Goal: Task Accomplishment & Management: Complete application form

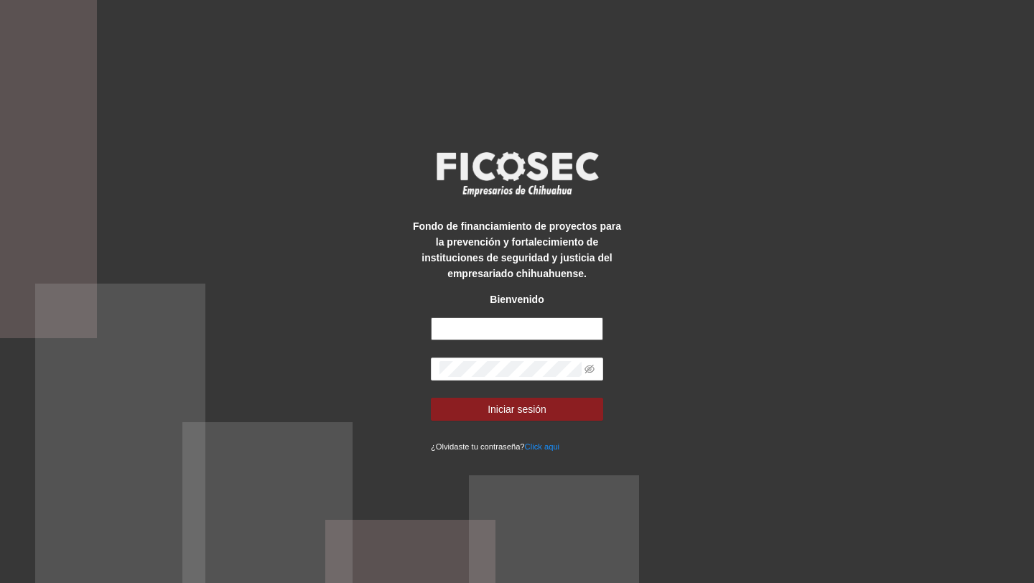
click at [503, 332] on input "text" at bounding box center [517, 328] width 172 height 23
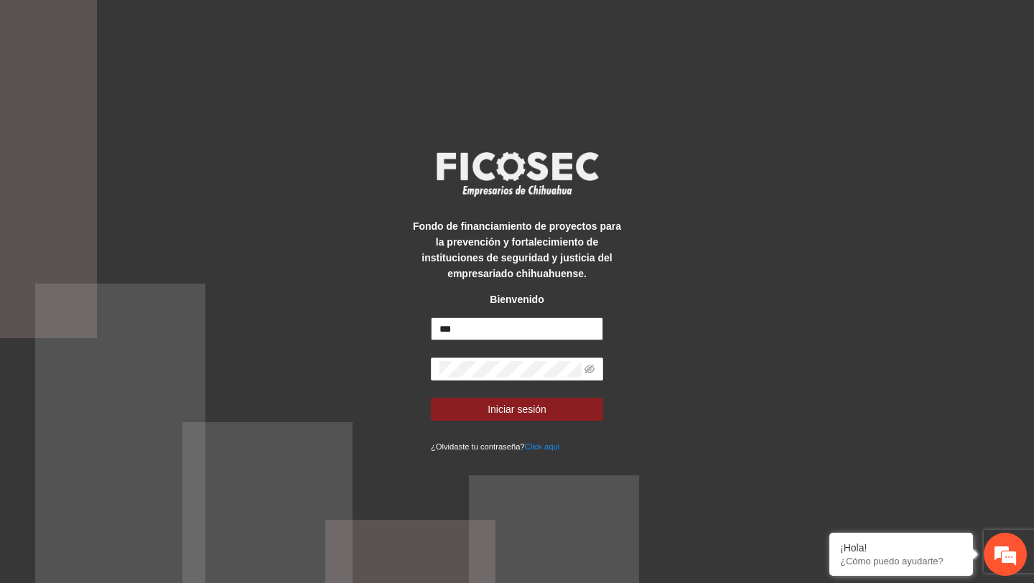
type input "**********"
click at [589, 372] on icon "eye-invisible" at bounding box center [590, 369] width 10 height 9
click at [580, 394] on form "**********" at bounding box center [517, 385] width 172 height 136
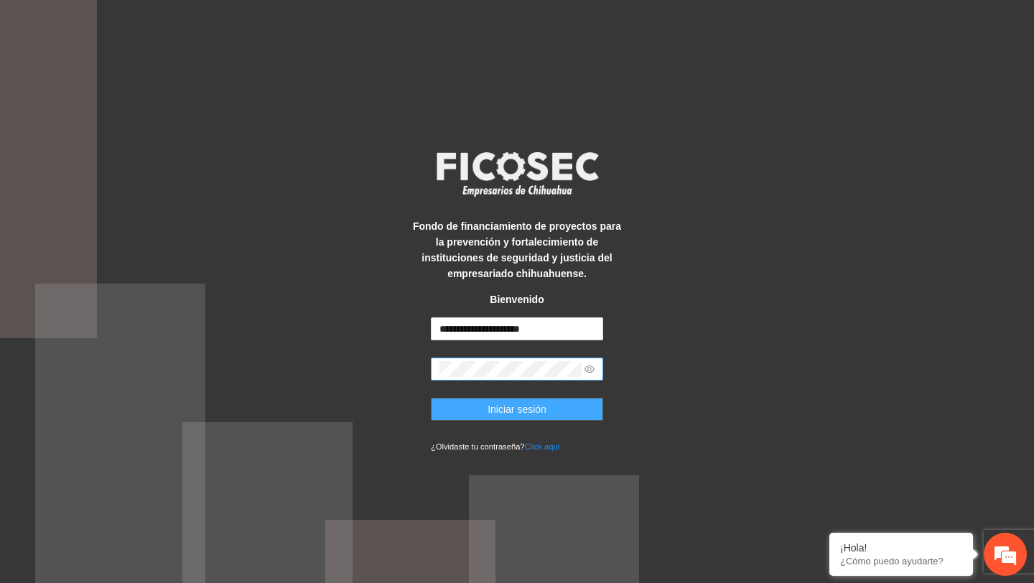
click at [569, 404] on button "Iniciar sesión" at bounding box center [517, 409] width 172 height 23
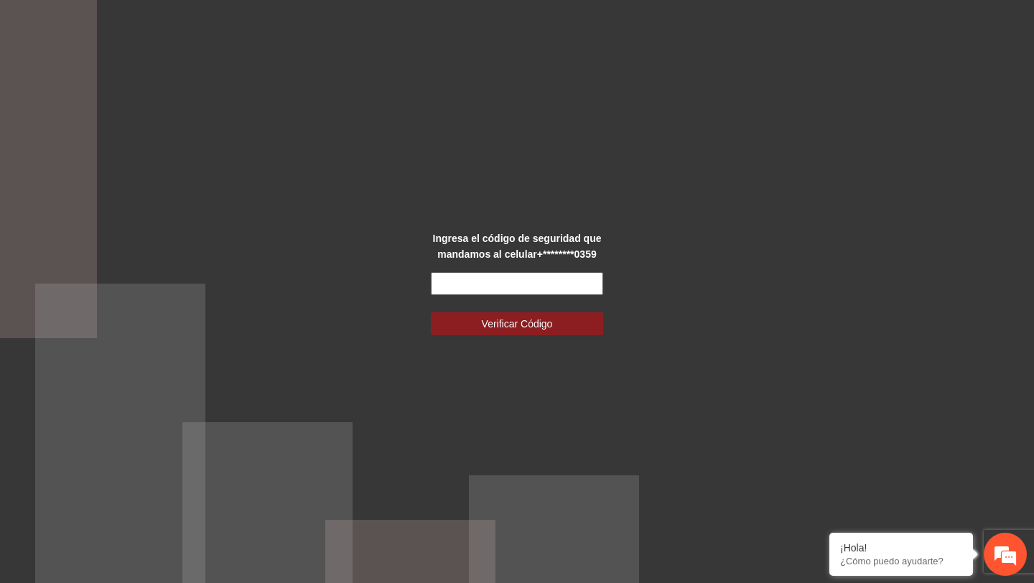
click at [589, 292] on input "text" at bounding box center [517, 283] width 172 height 23
type input "******"
click at [431, 312] on button "Verificar Código" at bounding box center [517, 323] width 172 height 23
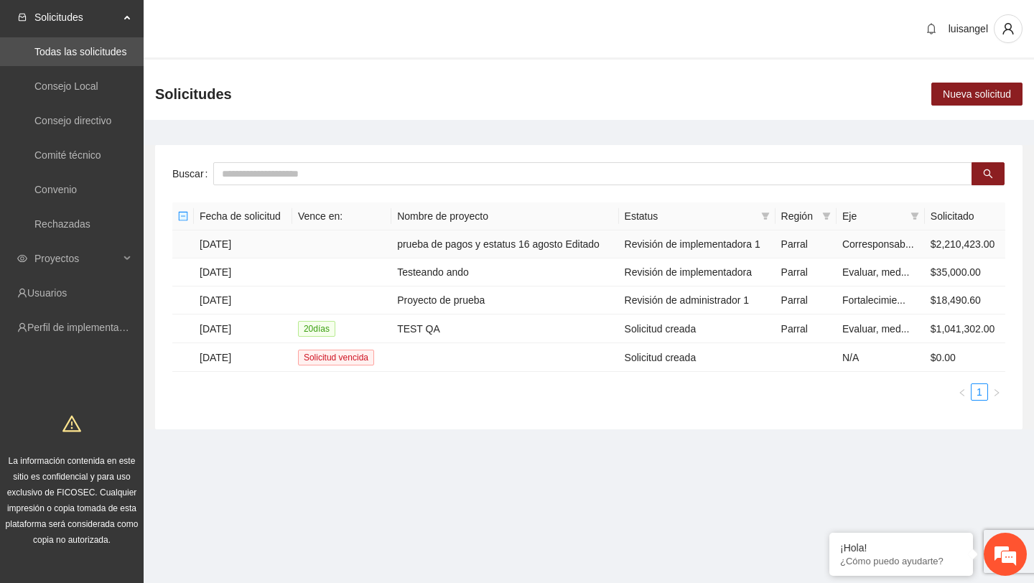
click at [475, 246] on td "prueba de pagos y estatus 16 agosto Editado" at bounding box center [504, 245] width 227 height 28
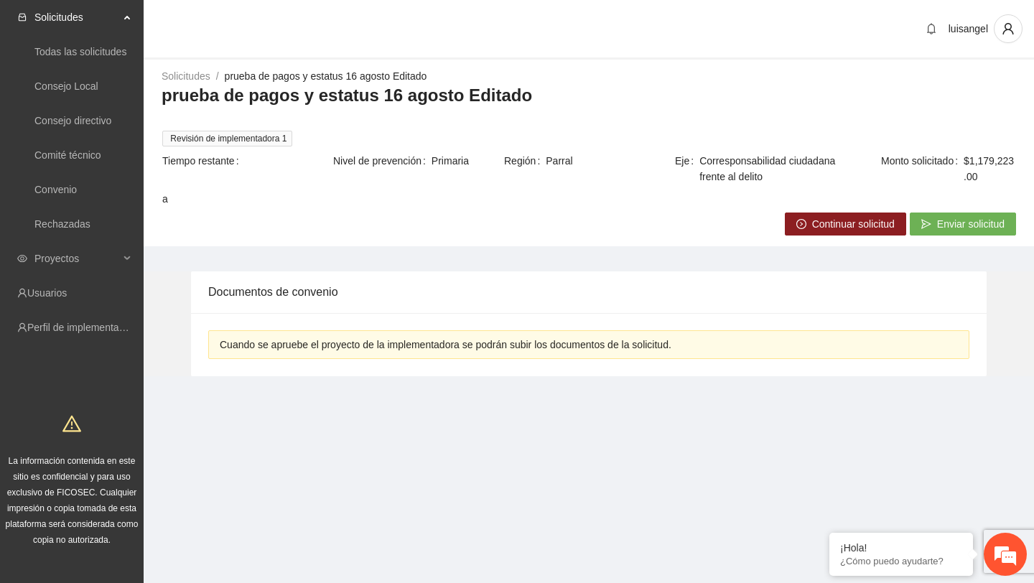
click at [830, 223] on span "Continuar solicitud" at bounding box center [853, 224] width 83 height 16
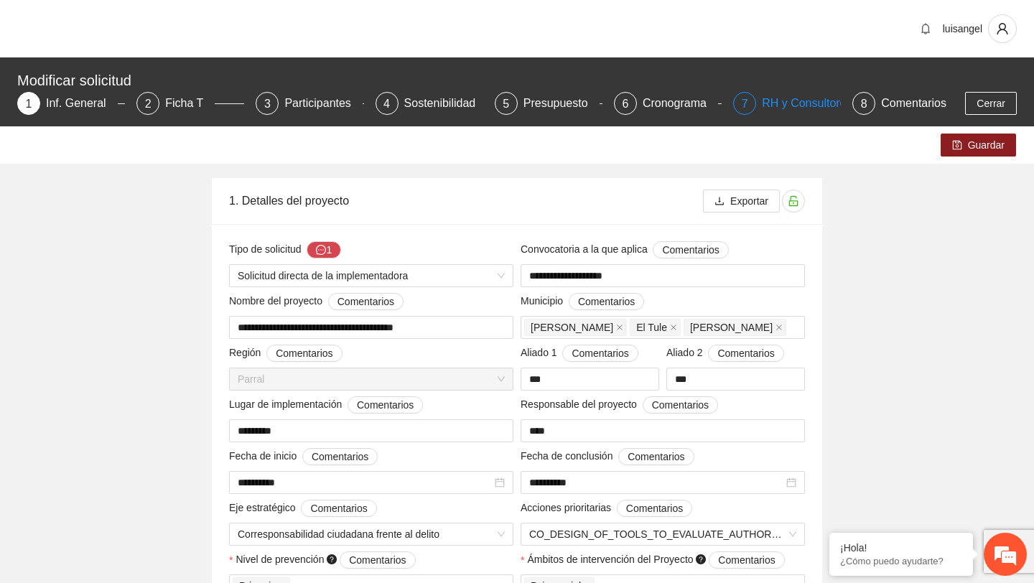
click at [768, 99] on div "RH y Consultores" at bounding box center [812, 103] width 101 height 23
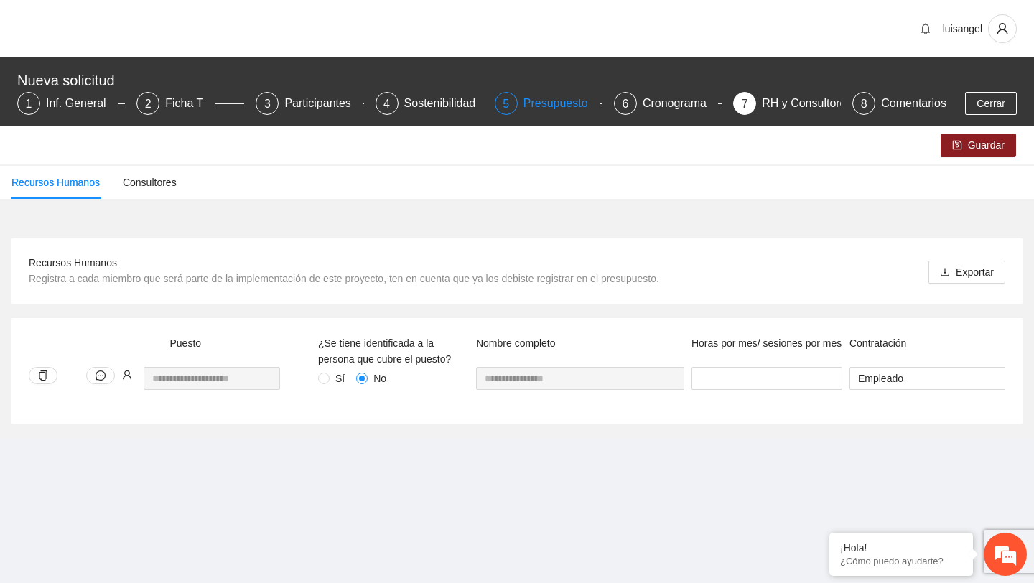
click at [541, 101] on div "Presupuesto" at bounding box center [561, 103] width 76 height 23
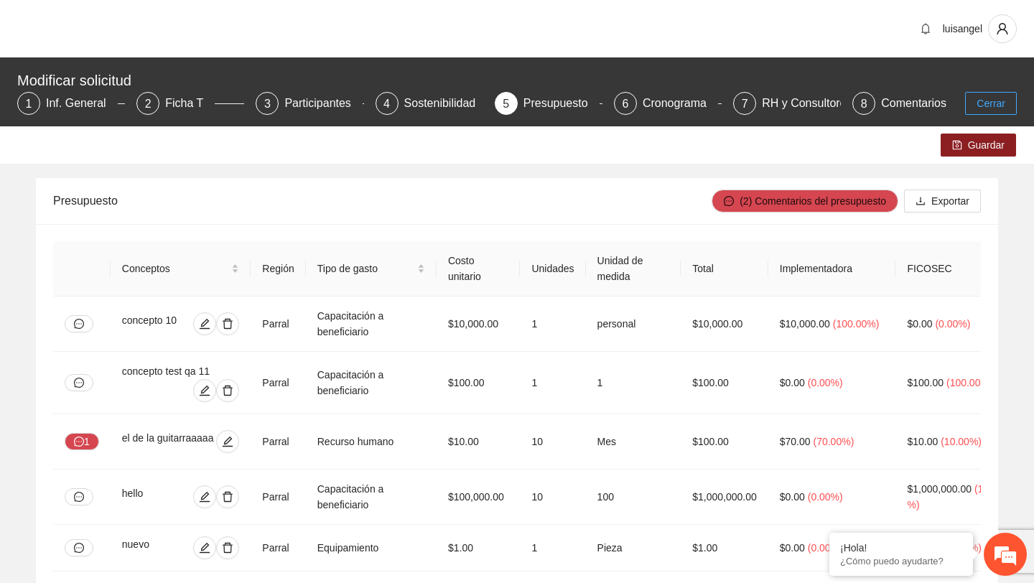
click at [1010, 110] on button "Cerrar" at bounding box center [991, 103] width 52 height 23
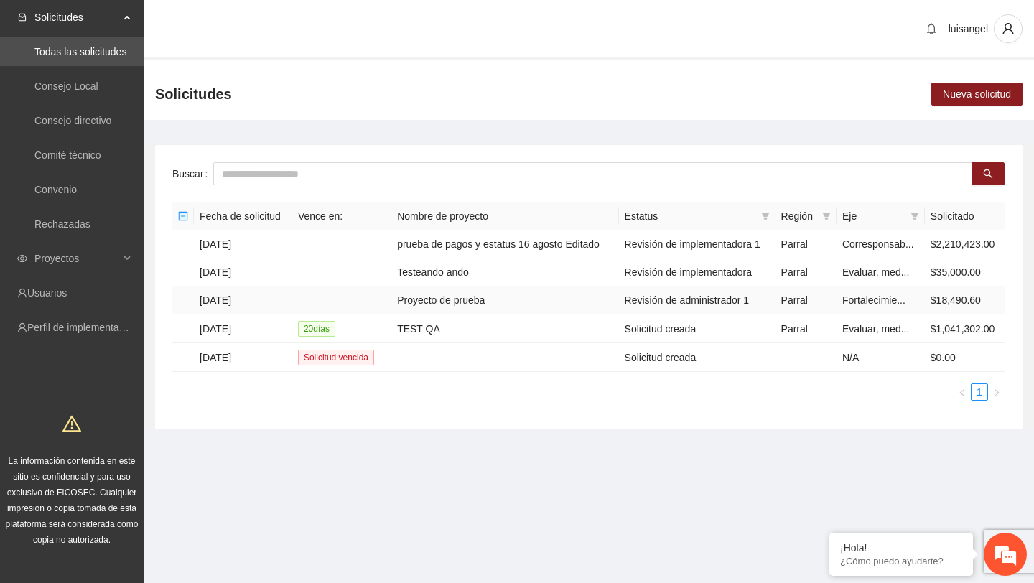
click at [487, 297] on td "Proyecto de prueba" at bounding box center [504, 301] width 227 height 28
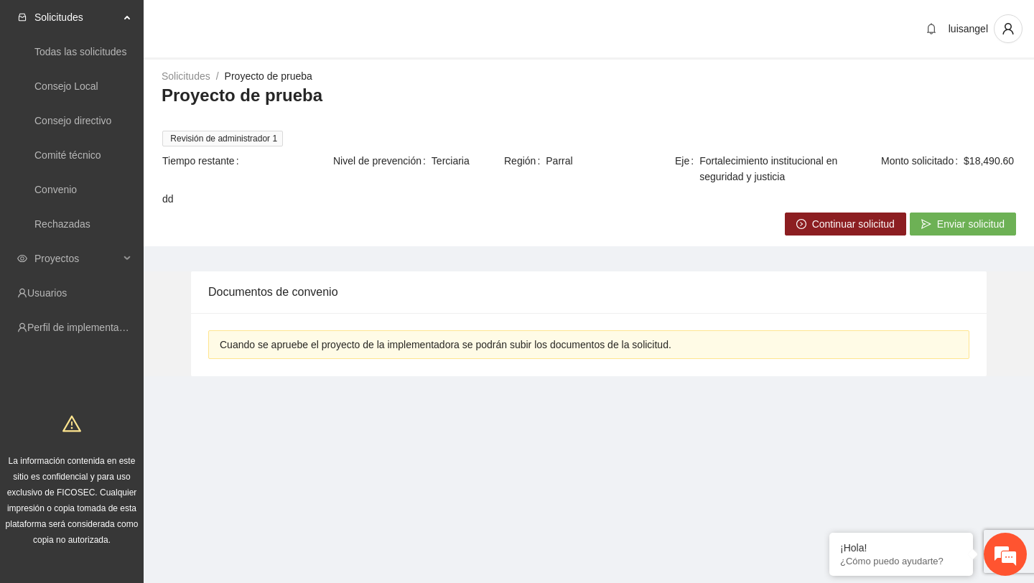
click at [879, 233] on button "Continuar solicitud" at bounding box center [845, 224] width 121 height 23
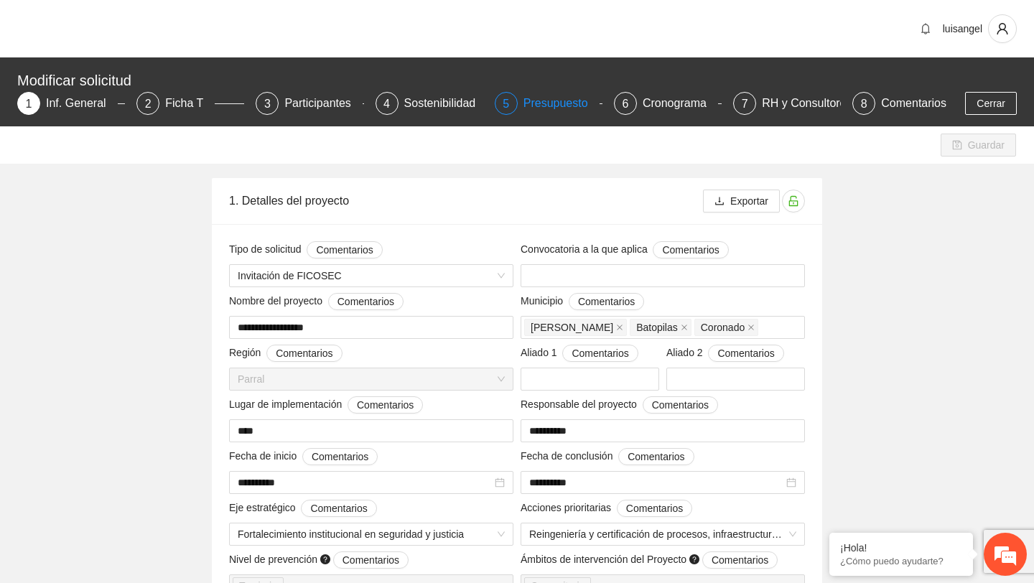
click at [534, 113] on div "Presupuesto" at bounding box center [561, 103] width 76 height 23
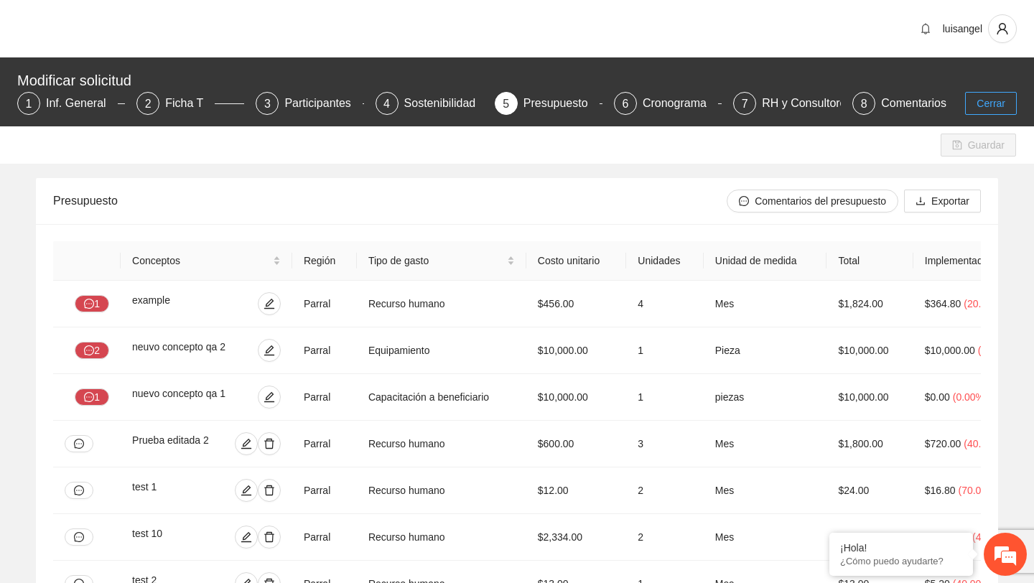
click at [990, 103] on span "Cerrar" at bounding box center [991, 104] width 29 height 16
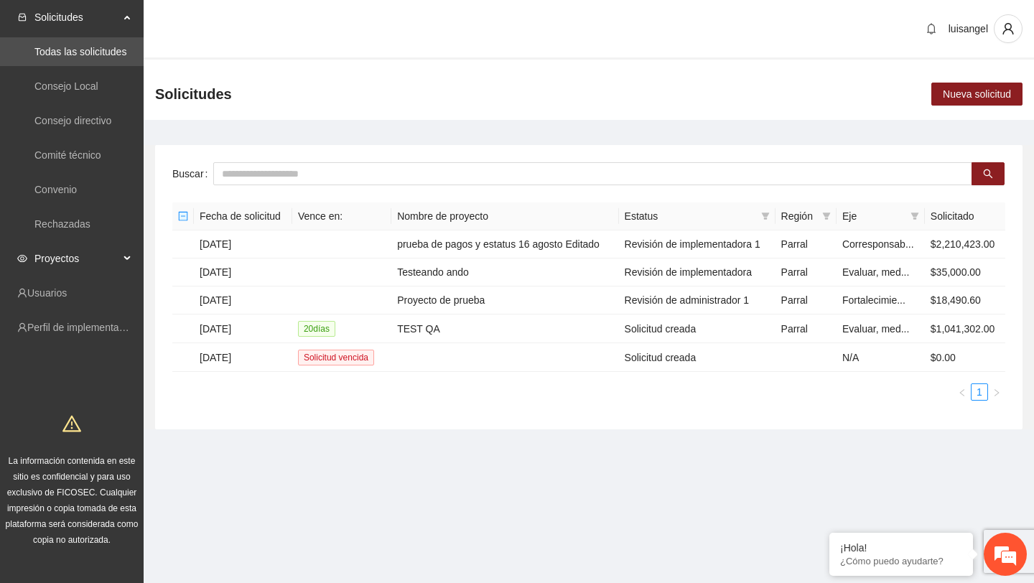
click at [93, 257] on span "Proyectos" at bounding box center [76, 258] width 85 height 29
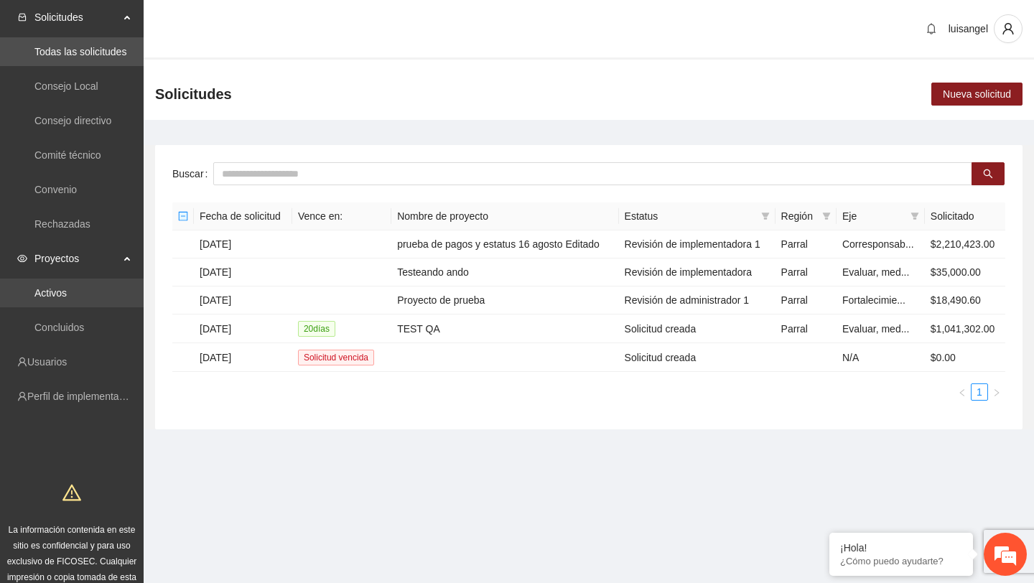
click at [67, 299] on link "Activos" at bounding box center [50, 292] width 32 height 11
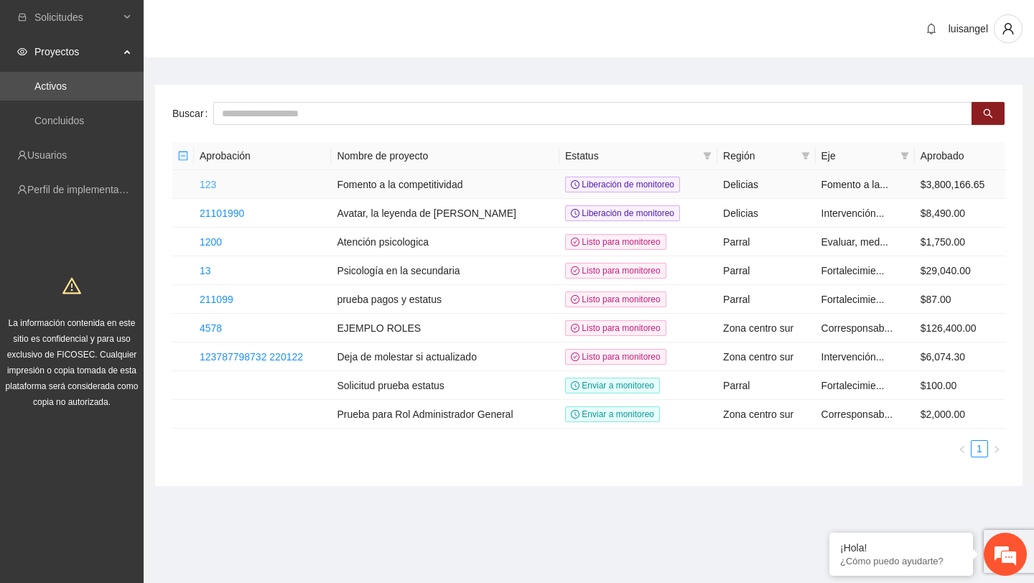
click at [211, 184] on link "123" at bounding box center [208, 184] width 17 height 11
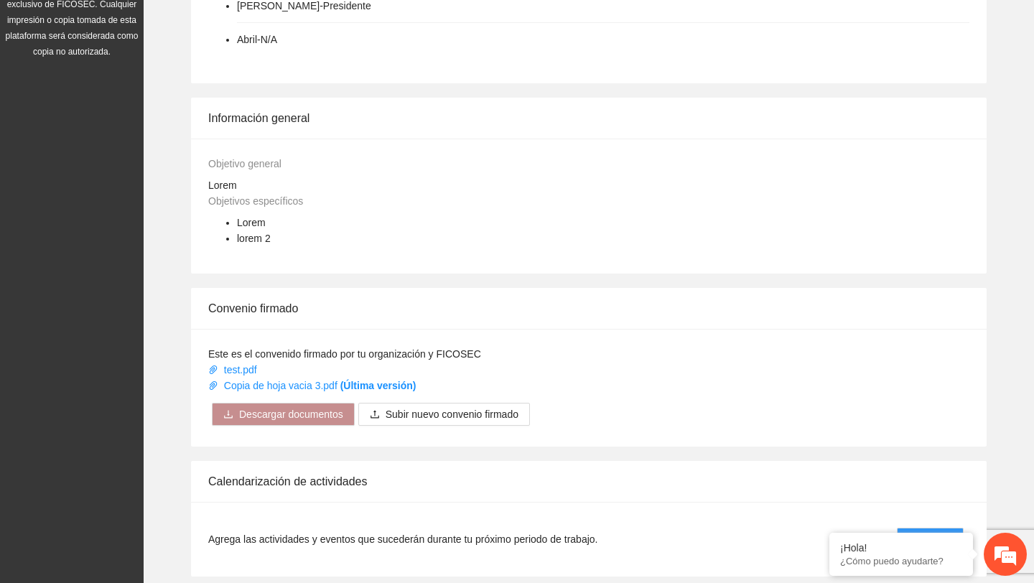
scroll to position [830, 0]
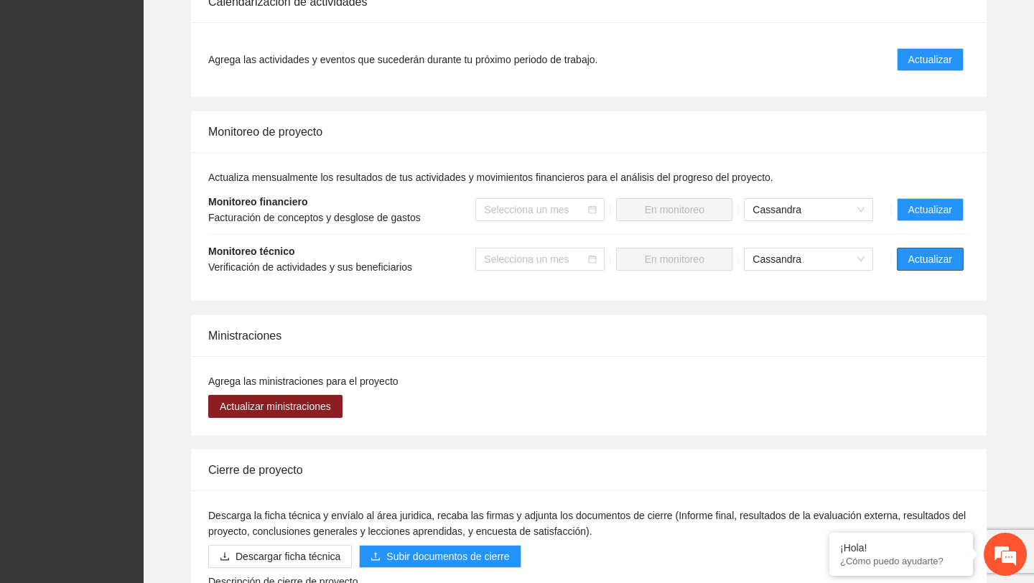
click at [946, 261] on span "Actualizar" at bounding box center [930, 259] width 44 height 16
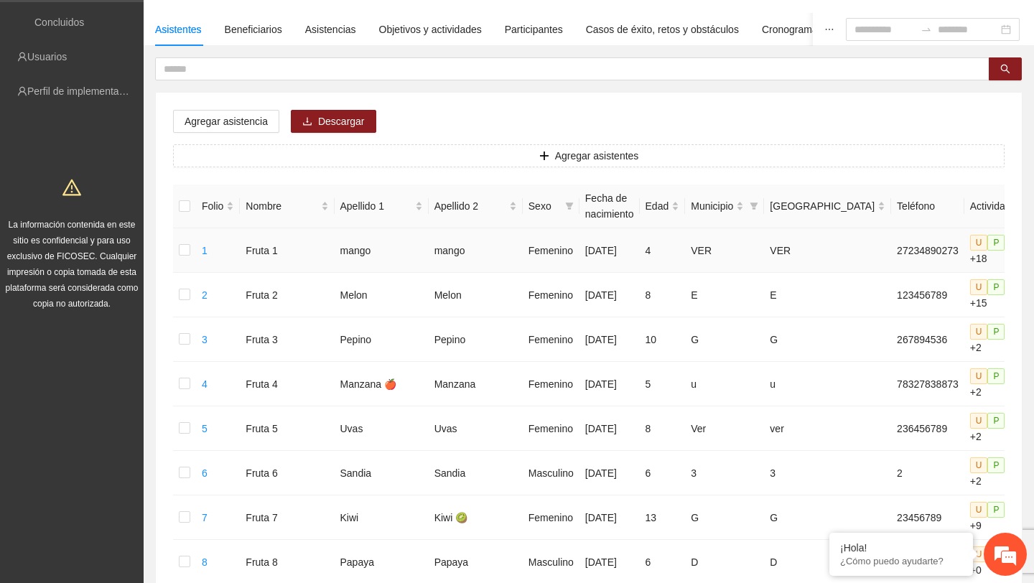
scroll to position [101, 0]
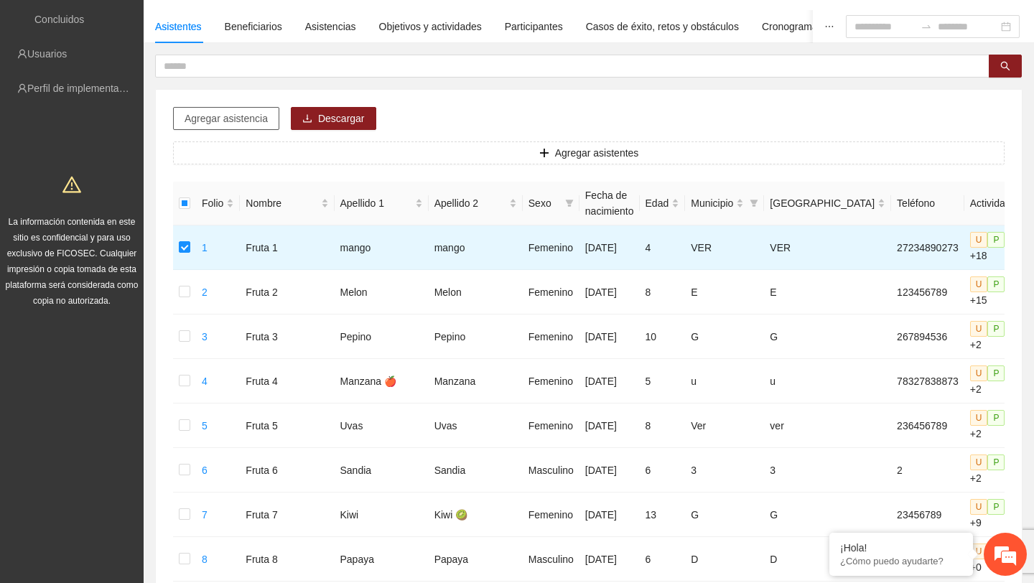
click at [239, 125] on span "Agregar asistencia" at bounding box center [226, 119] width 83 height 16
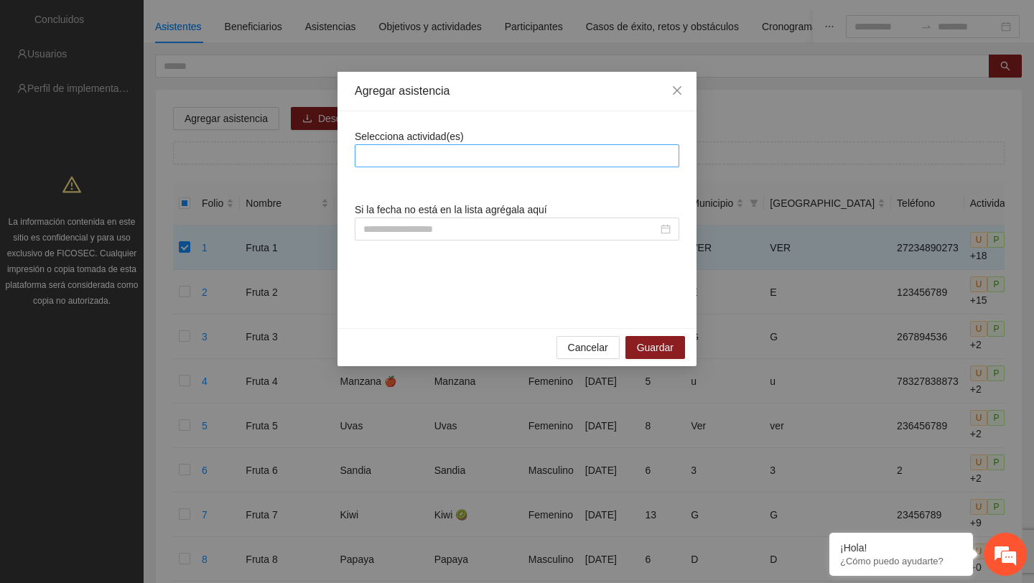
click at [400, 164] on div at bounding box center [517, 155] width 325 height 23
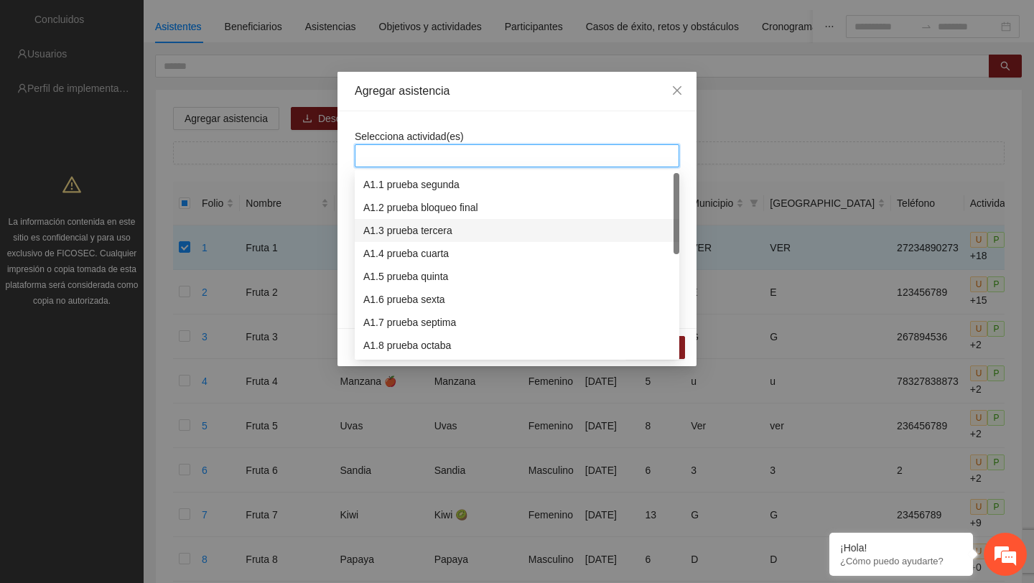
click at [417, 236] on div "A1.3 prueba tercera" at bounding box center [516, 231] width 307 height 16
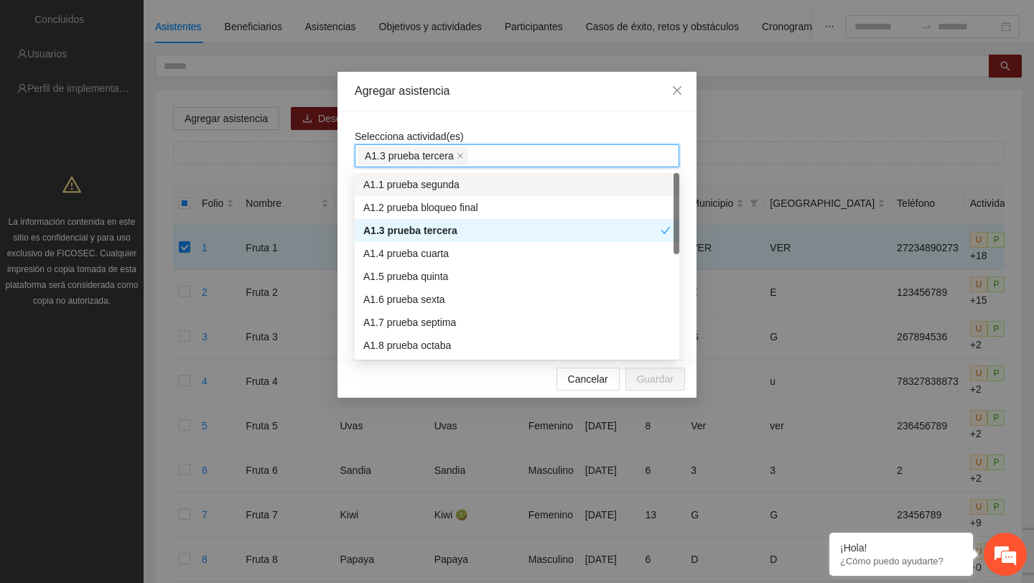
click at [550, 113] on div "Selecciona actividad(es) A1.3 prueba tercera Hay actividades seleccionadas sin …" at bounding box center [517, 235] width 359 height 248
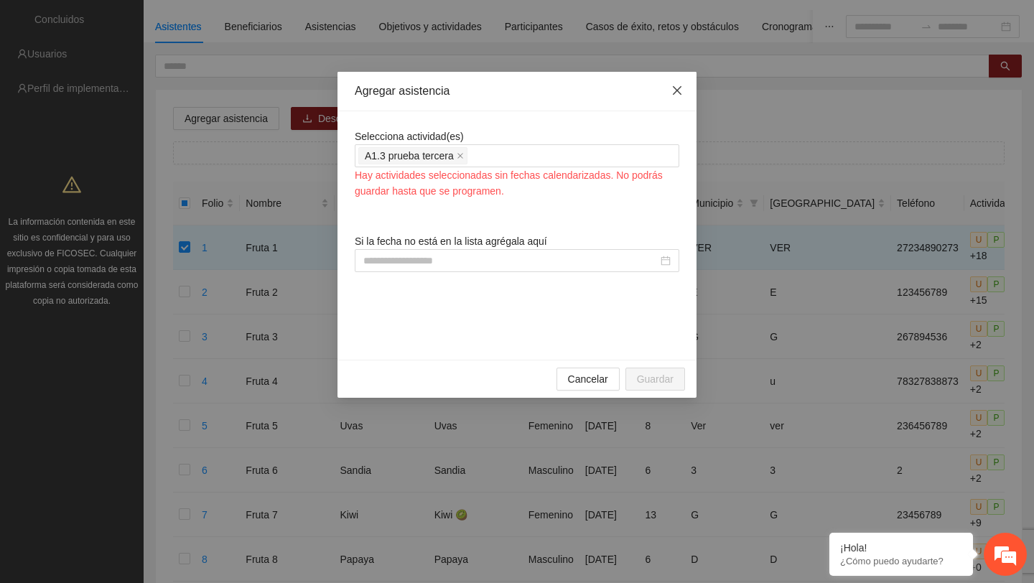
click at [679, 88] on icon "close" at bounding box center [676, 90] width 11 height 11
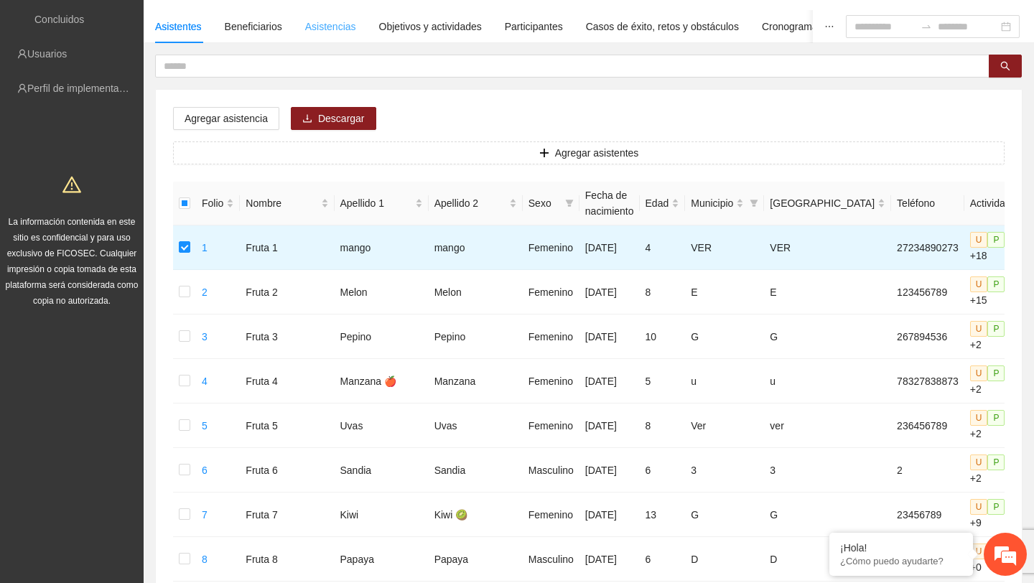
click at [340, 34] on div "Asistencias" at bounding box center [330, 26] width 51 height 33
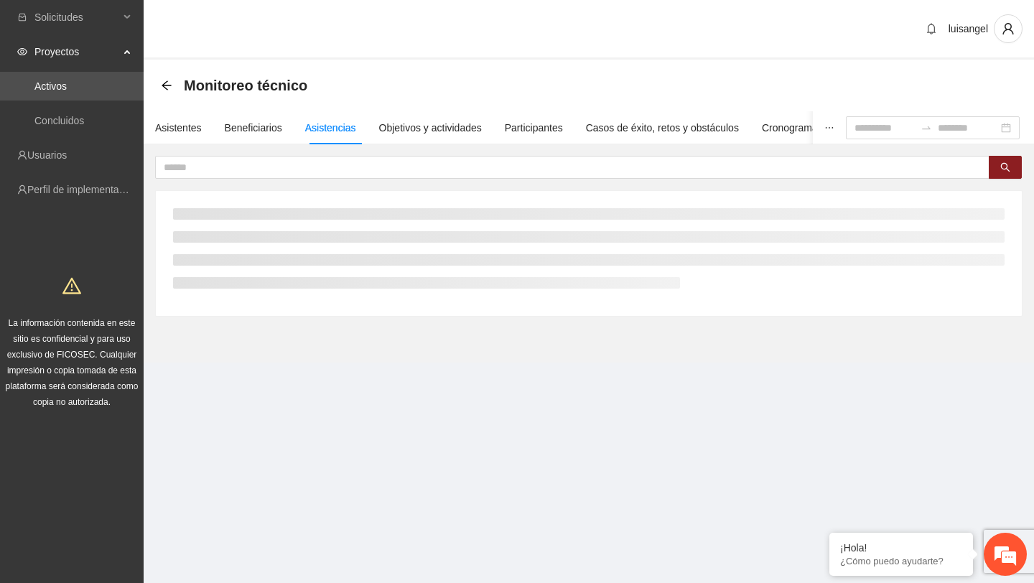
scroll to position [0, 0]
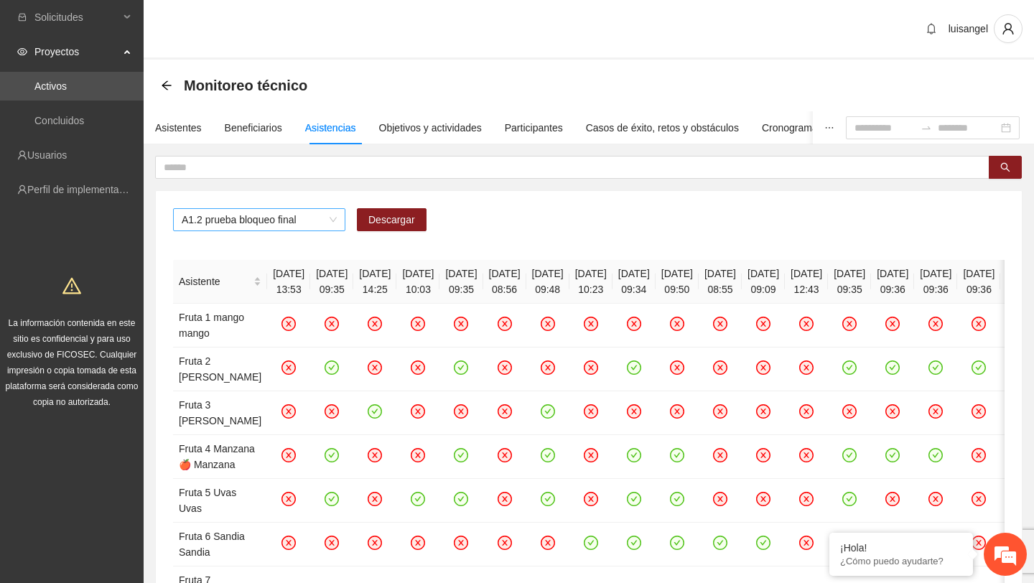
click at [312, 218] on span "A1.2 prueba bloqueo final" at bounding box center [259, 220] width 155 height 22
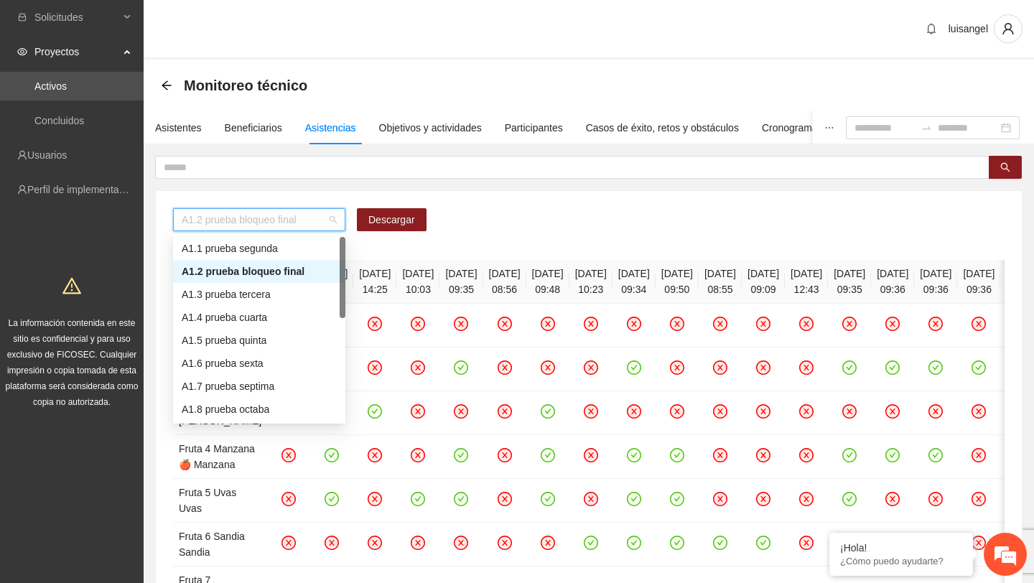
click at [265, 280] on div "A1.2 prueba bloqueo final" at bounding box center [259, 271] width 172 height 23
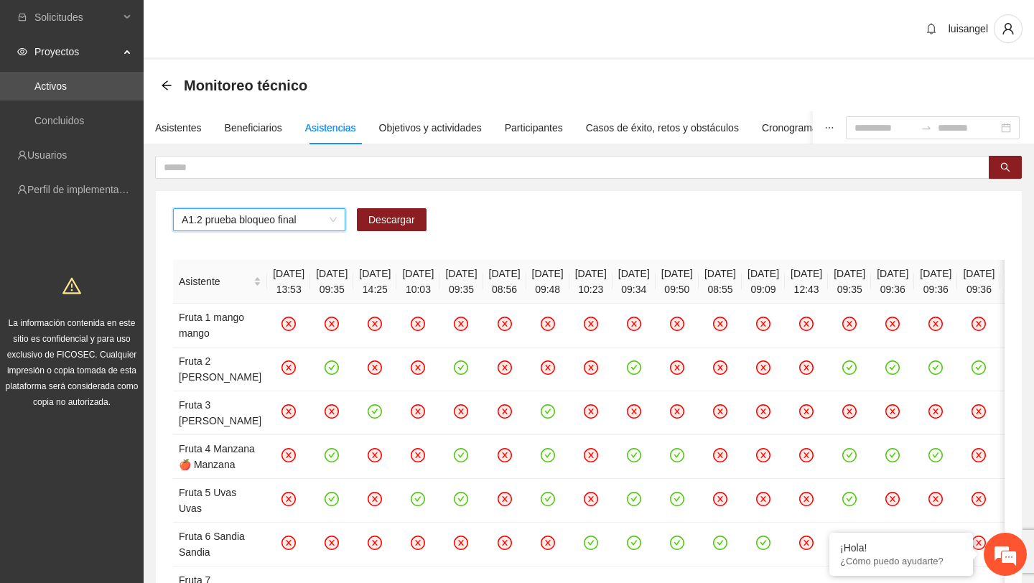
click at [280, 236] on div "A1.2 prueba bloqueo final A1.2 prueba bloqueo final Descargar" at bounding box center [589, 225] width 832 height 34
click at [297, 227] on span "A1.2 prueba bloqueo final" at bounding box center [259, 220] width 155 height 22
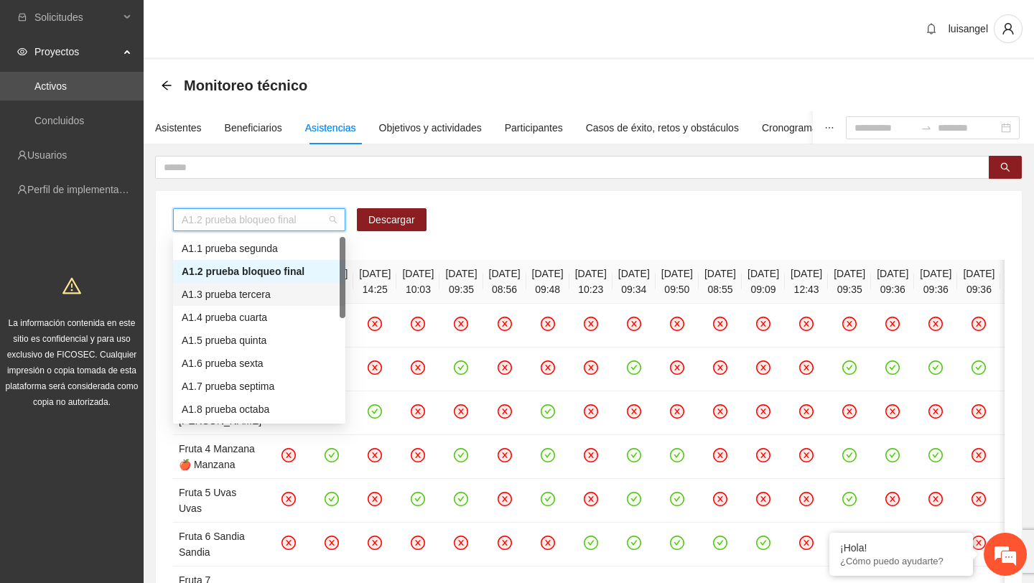
click at [281, 290] on div "A1.3 prueba tercera" at bounding box center [259, 295] width 155 height 16
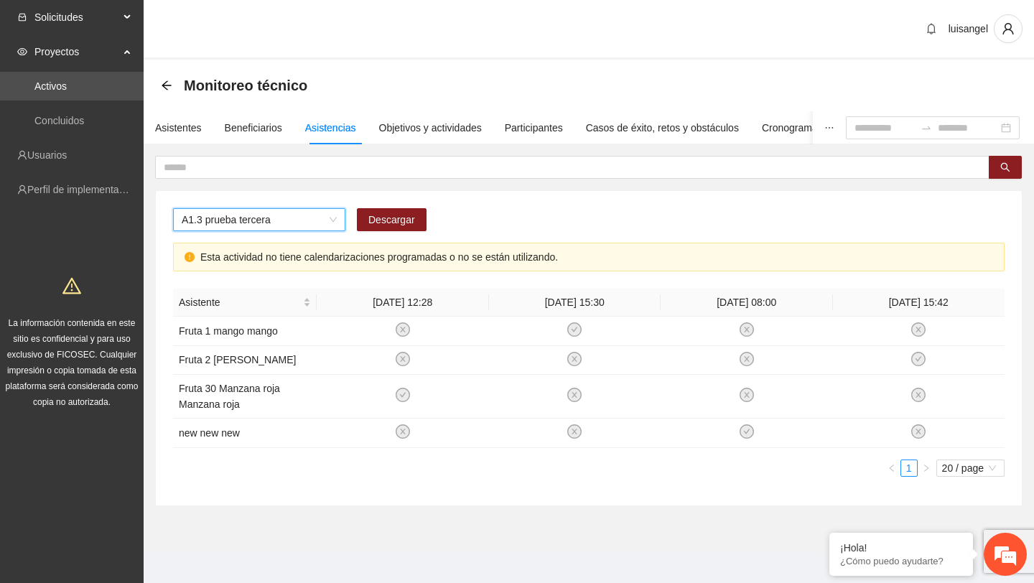
click at [115, 15] on span "Solicitudes" at bounding box center [76, 17] width 85 height 29
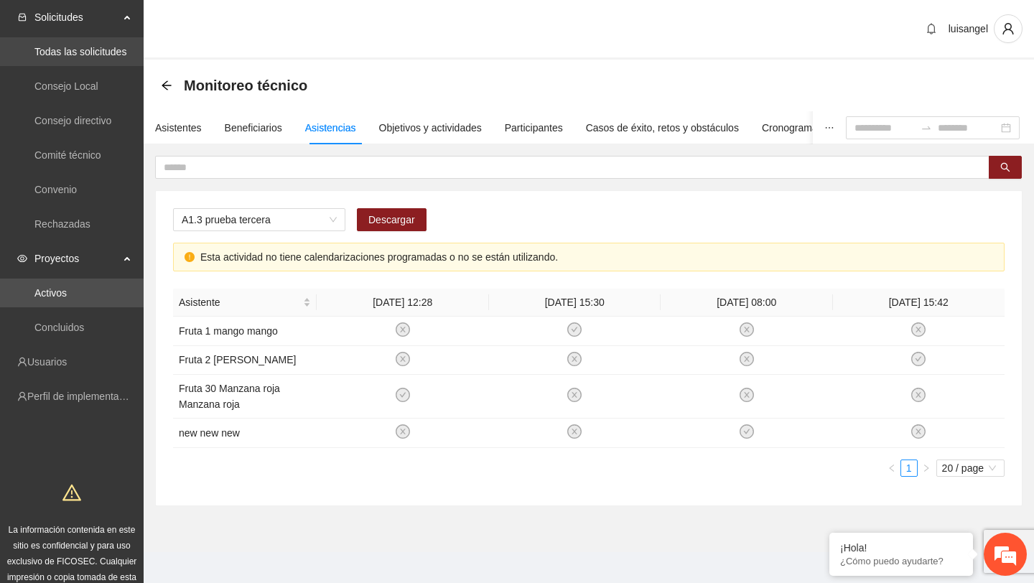
click at [96, 57] on link "Todas las solicitudes" at bounding box center [80, 51] width 92 height 11
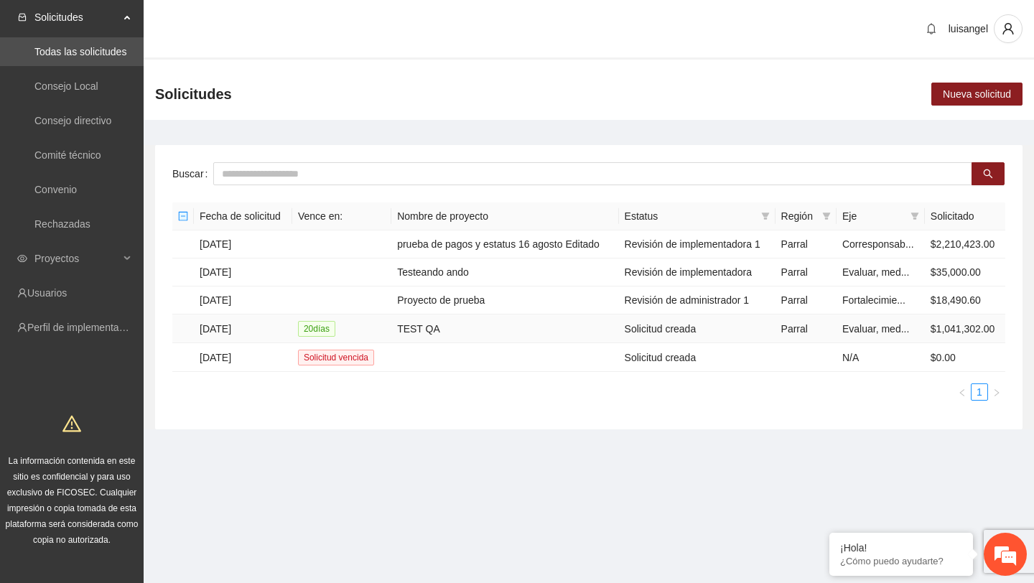
click at [466, 335] on td "TEST QA" at bounding box center [504, 329] width 227 height 29
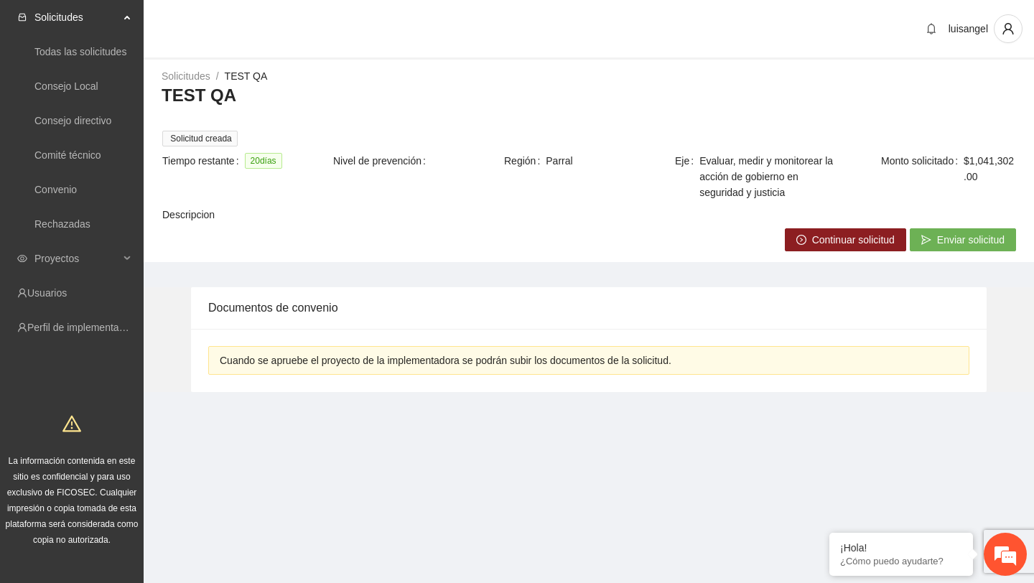
click at [814, 240] on span "Continuar solicitud" at bounding box center [853, 240] width 83 height 16
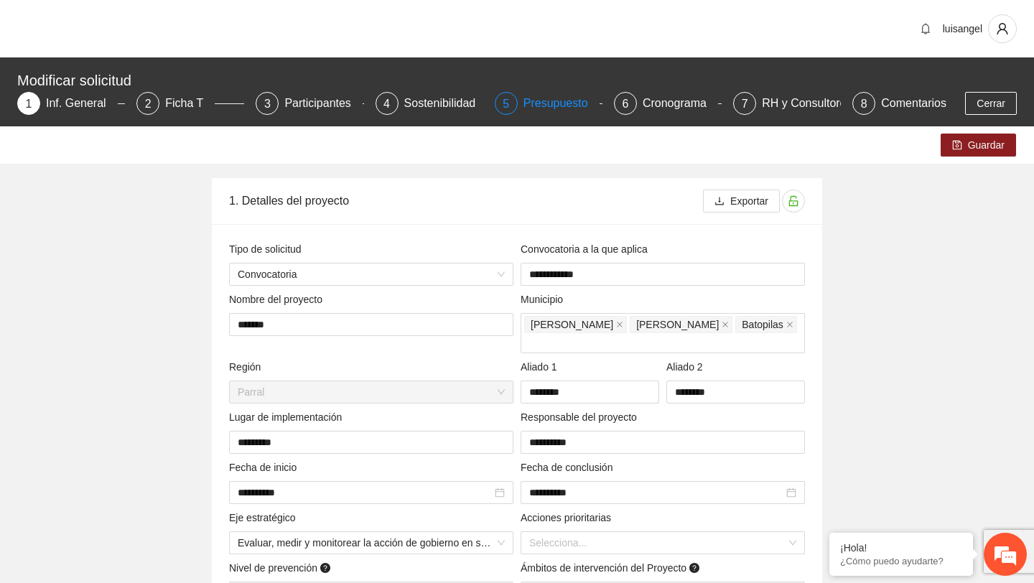
click at [531, 99] on div "Presupuesto" at bounding box center [561, 103] width 76 height 23
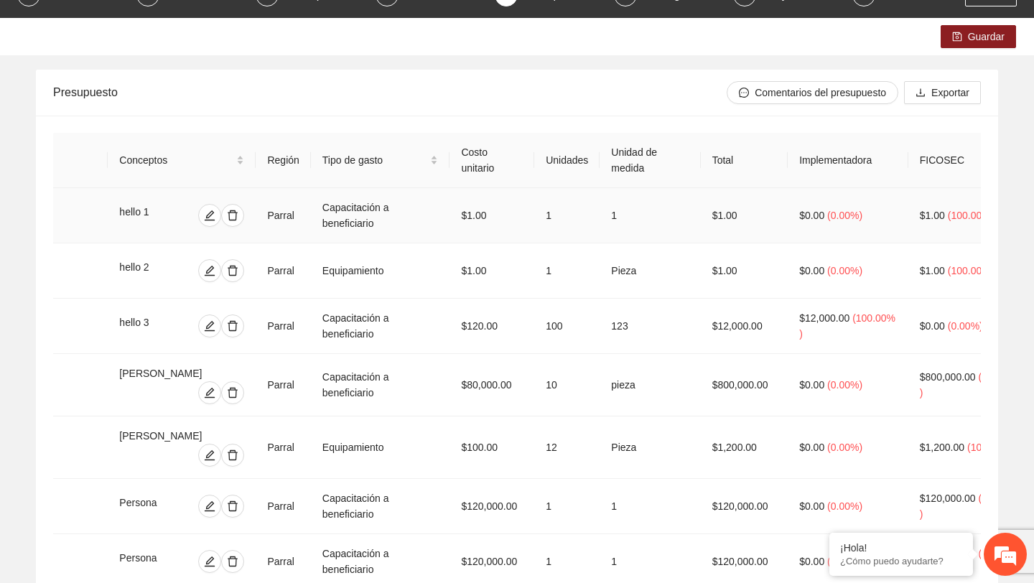
scroll to position [368, 0]
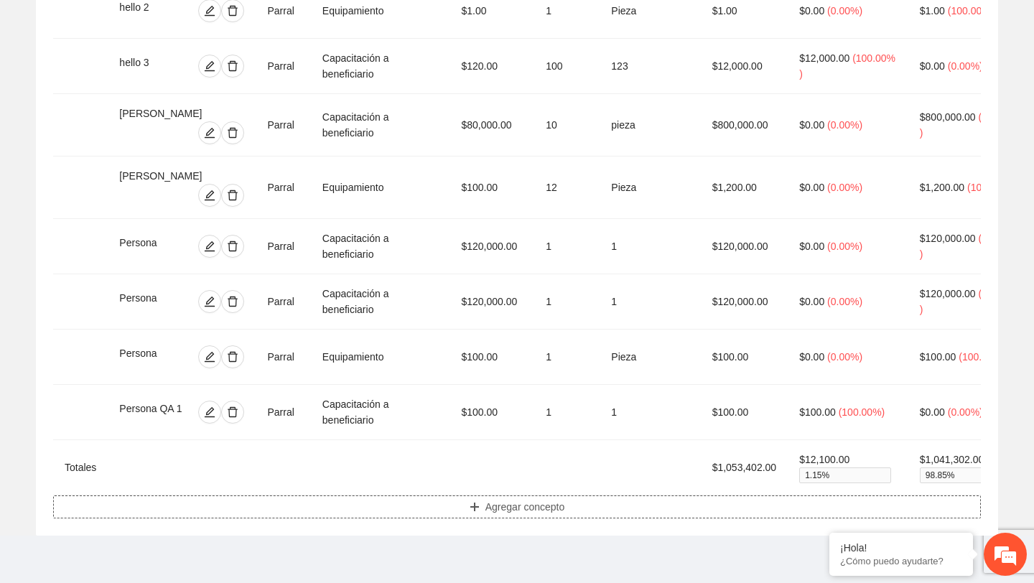
click at [490, 501] on span "Agregar concepto" at bounding box center [525, 507] width 80 height 16
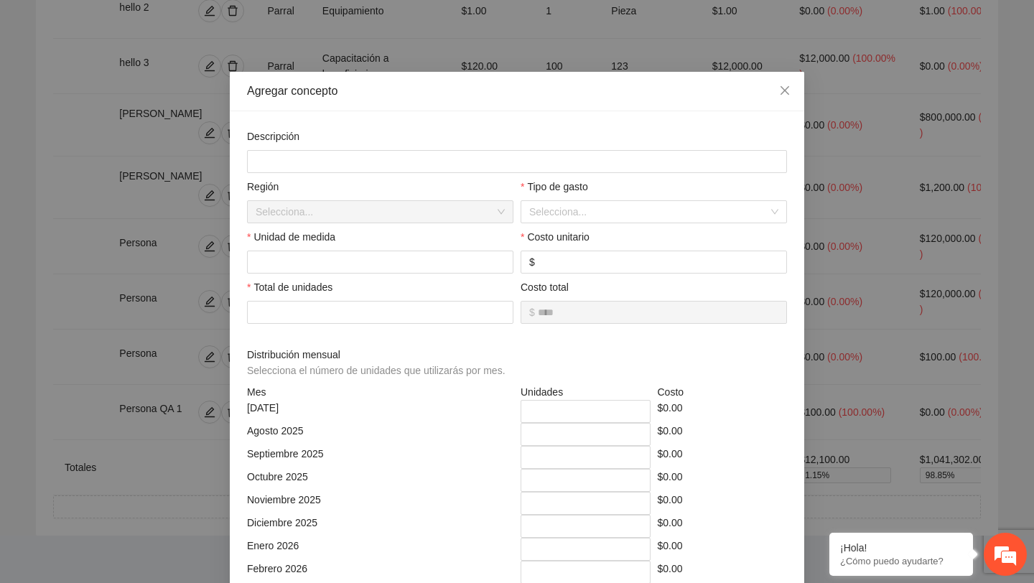
click at [440, 160] on input "text" at bounding box center [517, 161] width 540 height 23
type input "**********"
click at [612, 215] on input "search" at bounding box center [648, 212] width 239 height 22
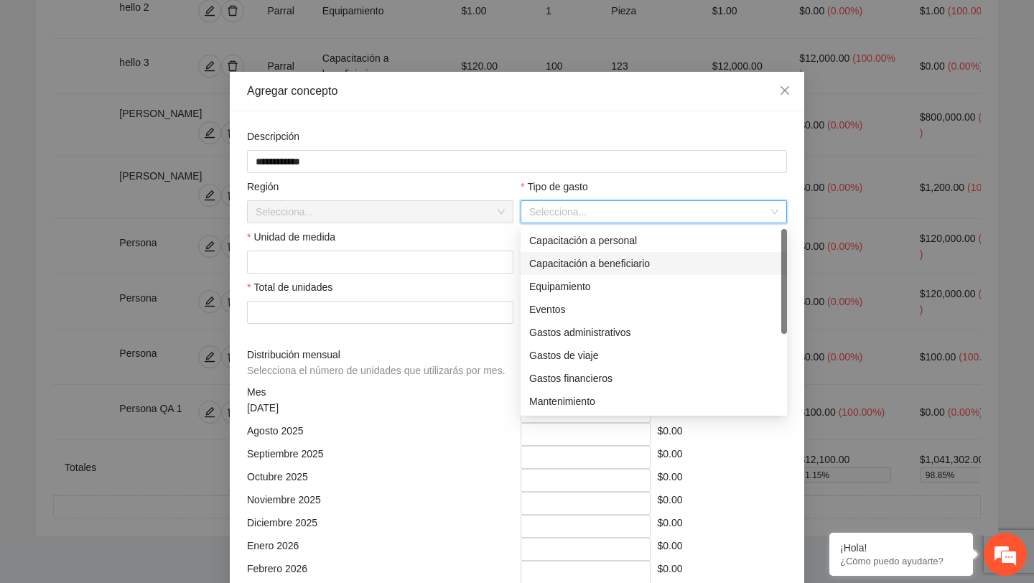
click at [572, 270] on div "Capacitación a beneficiario" at bounding box center [653, 264] width 249 height 16
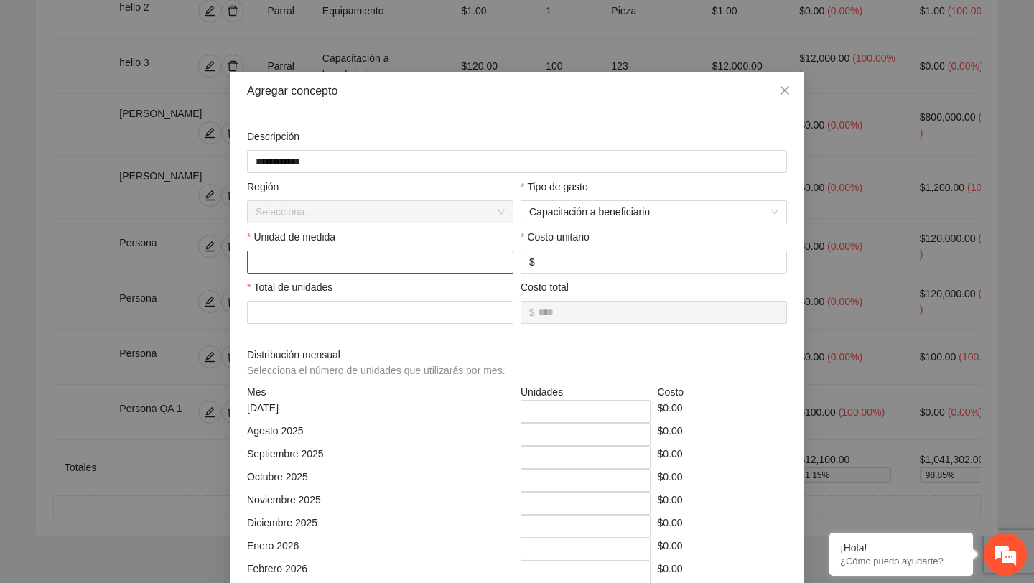
click at [380, 251] on input "text" at bounding box center [380, 262] width 266 height 23
type input "*"
click at [599, 264] on input "number" at bounding box center [658, 262] width 241 height 16
type input "*"
click at [363, 319] on input "number" at bounding box center [380, 312] width 266 height 23
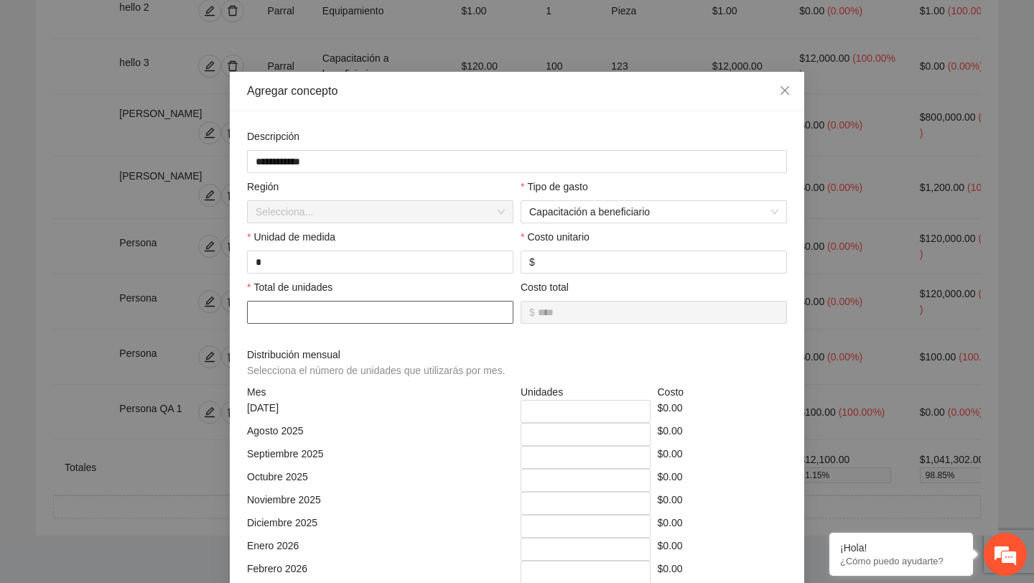
type input "*"
type input "****"
type input "*"
click at [568, 268] on input "*" at bounding box center [658, 262] width 241 height 16
type input "**"
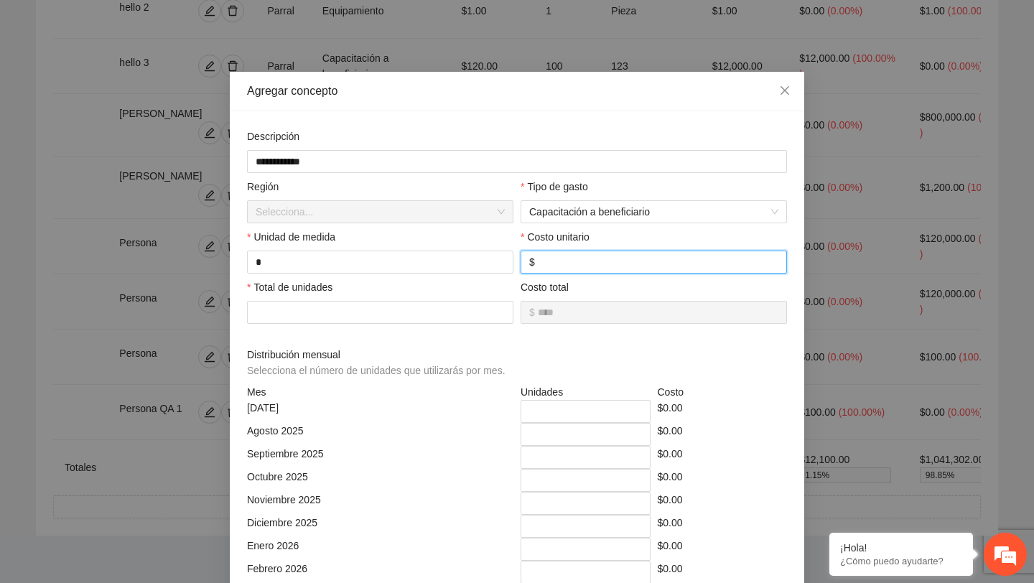
type input "*****"
type input "***"
type input "******"
type input "****"
type input "********"
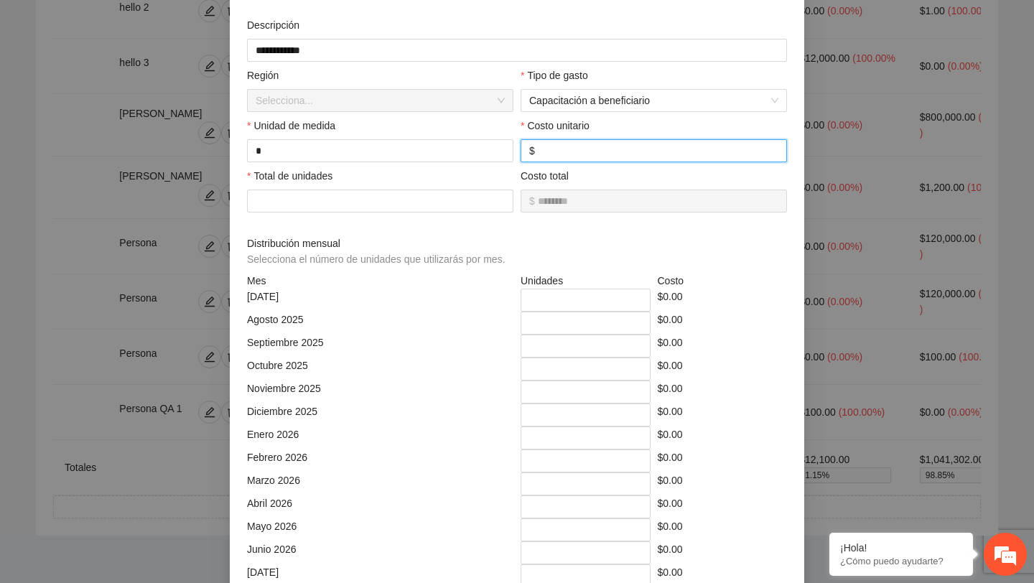
scroll to position [146, 0]
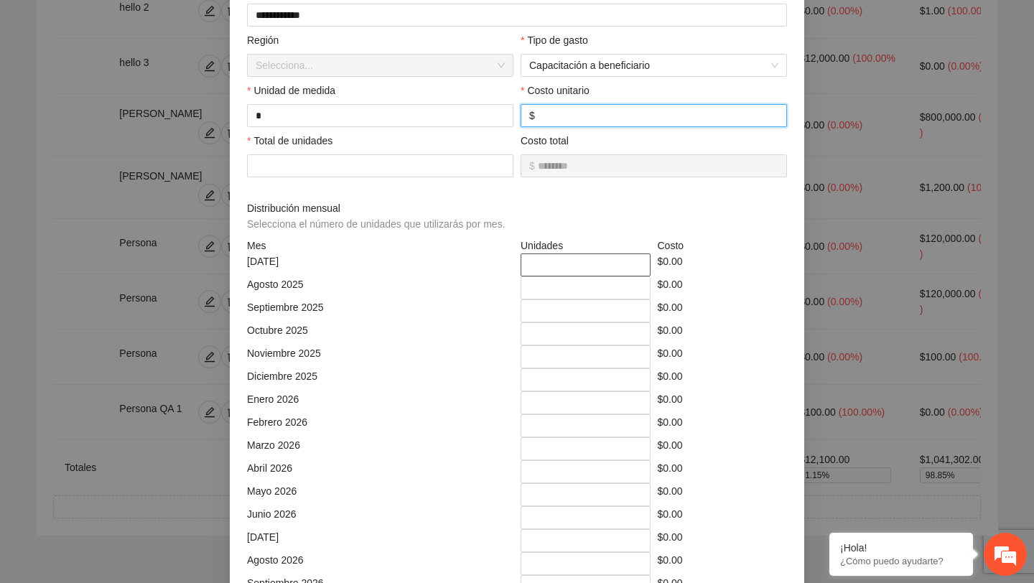
type input "****"
click at [569, 263] on input "*" at bounding box center [586, 264] width 130 height 23
type input "*"
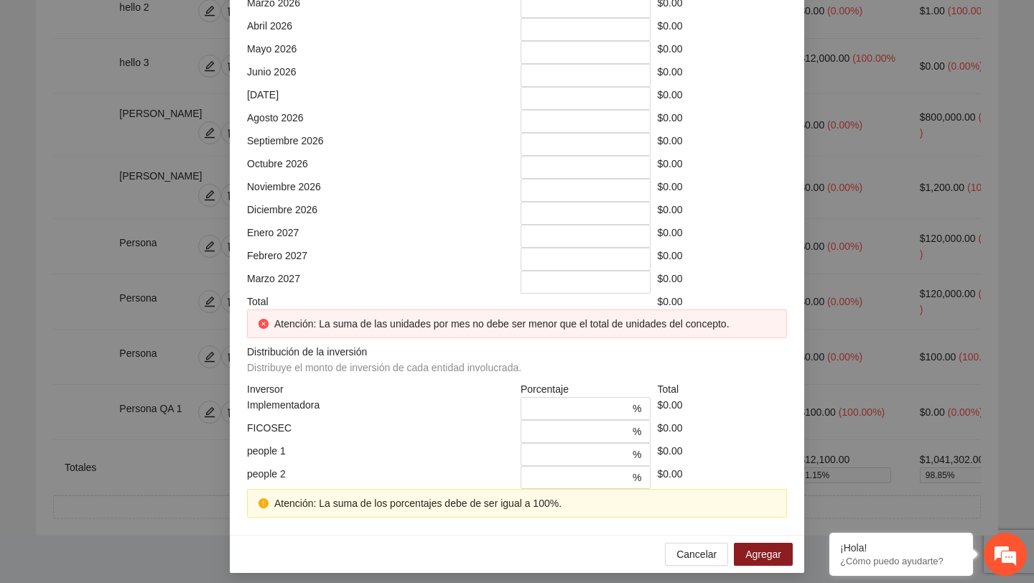
scroll to position [596, 0]
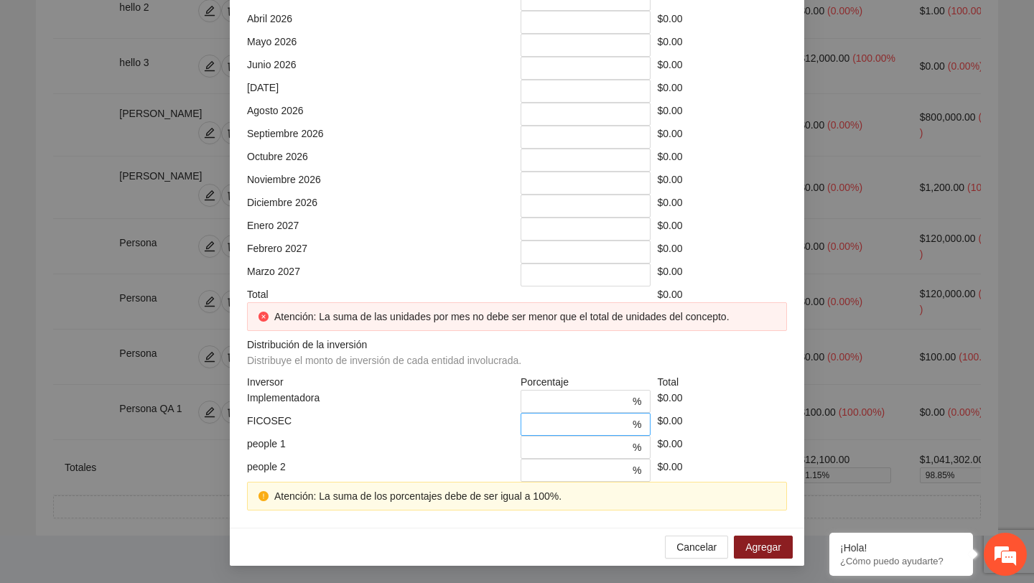
click at [547, 427] on input "*" at bounding box center [579, 425] width 101 height 16
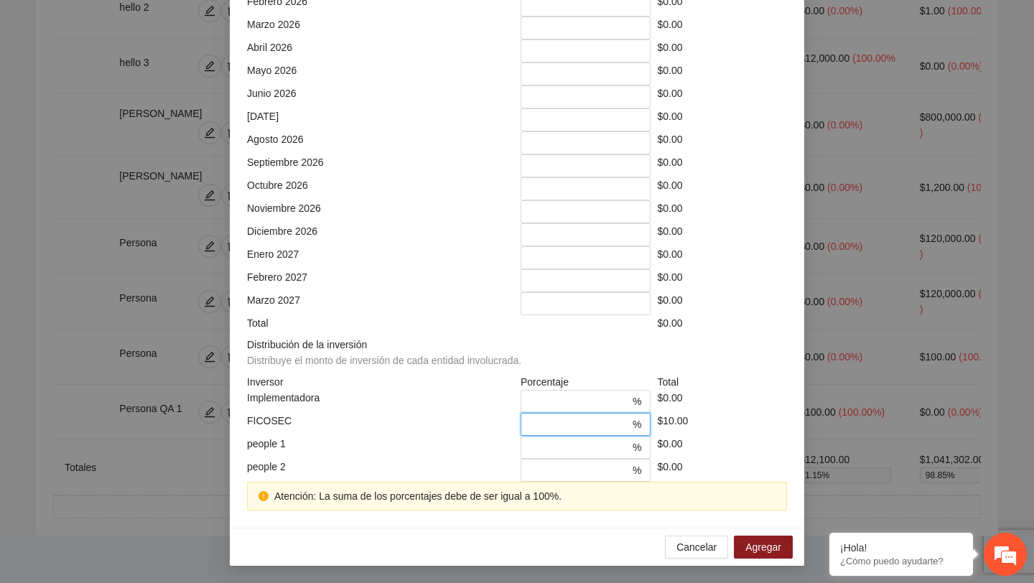
scroll to position [539, 0]
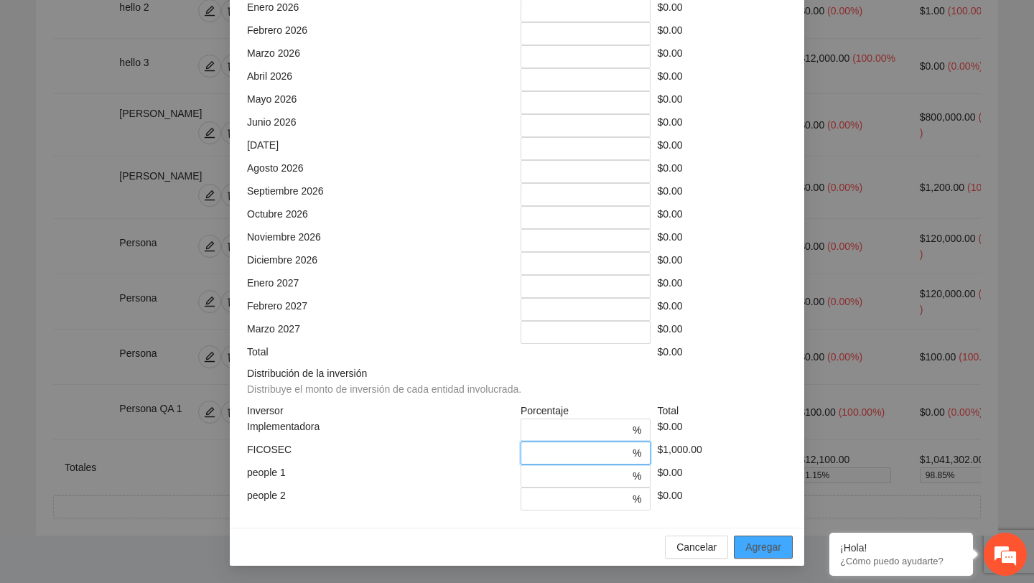
type input "***"
click at [756, 554] on span "Agregar" at bounding box center [763, 547] width 36 height 16
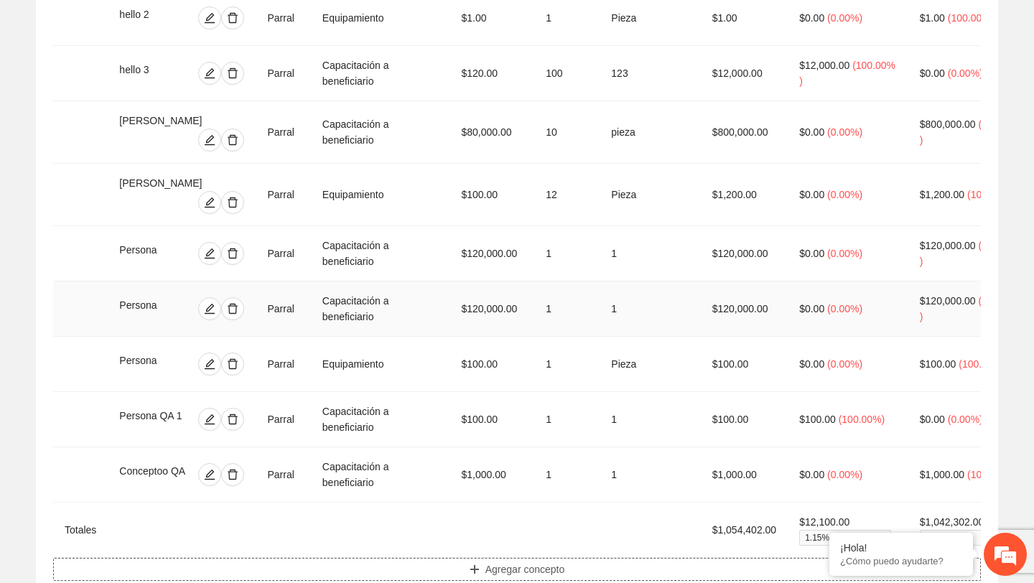
scroll to position [363, 0]
click at [146, 462] on div "Conceptoo QA" at bounding box center [155, 473] width 73 height 23
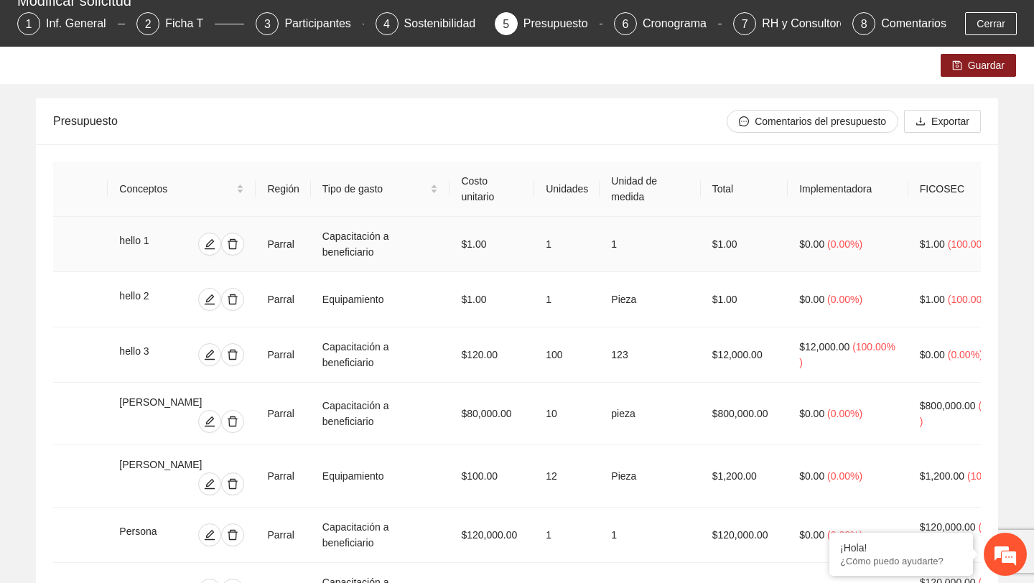
scroll to position [0, 0]
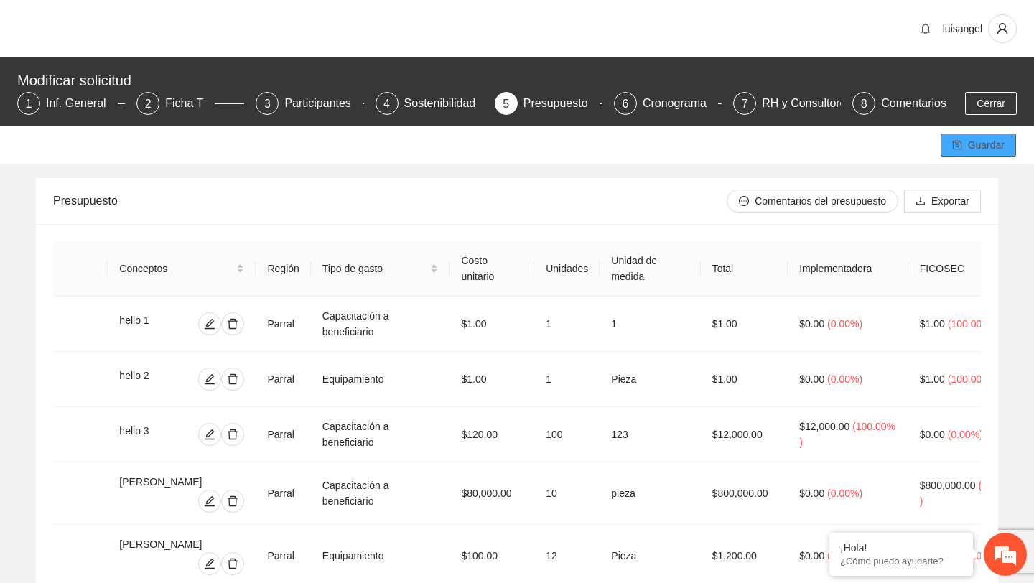
click at [995, 146] on span "Guardar" at bounding box center [986, 145] width 37 height 16
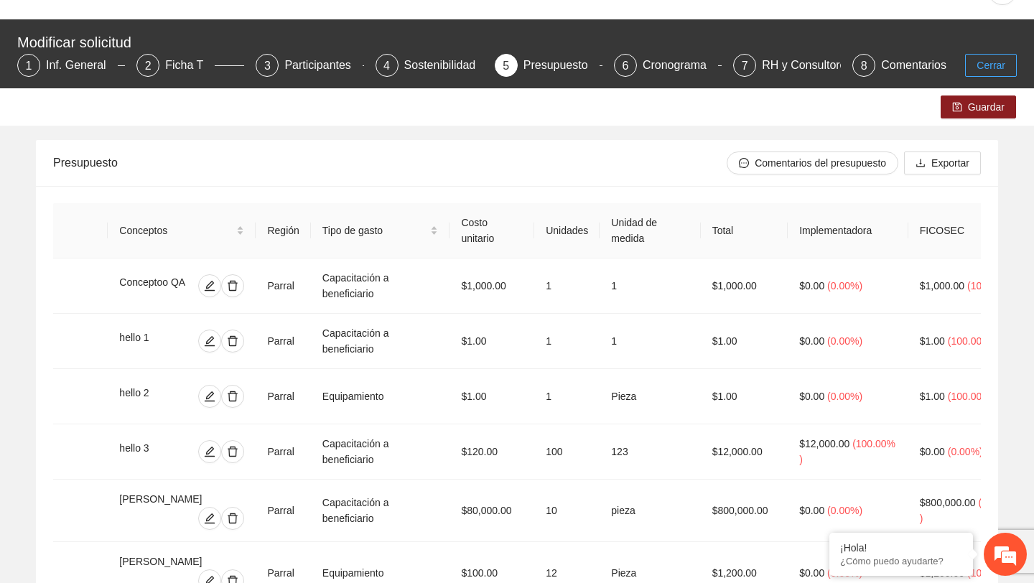
click at [997, 65] on span "Cerrar" at bounding box center [991, 65] width 29 height 16
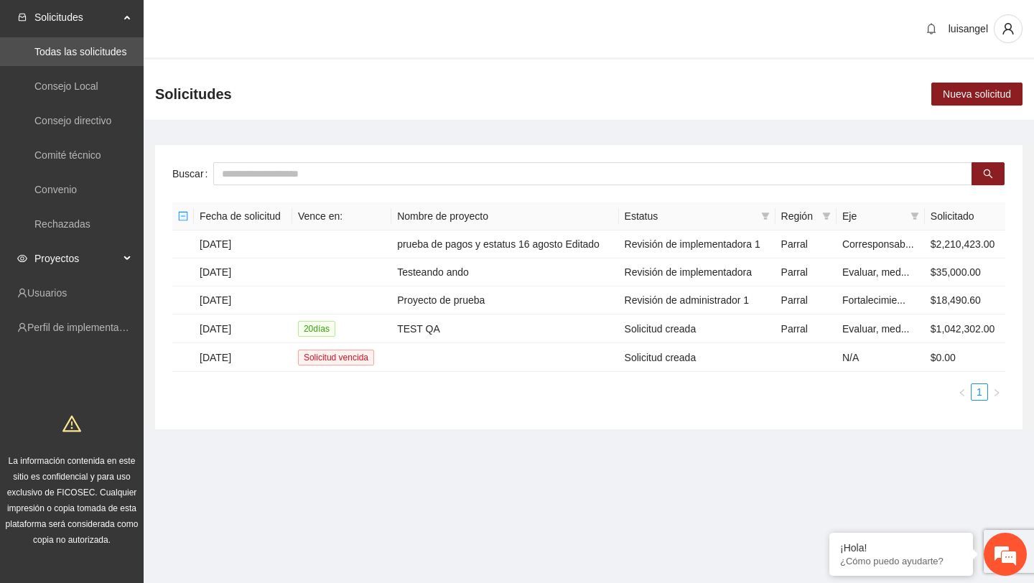
click at [107, 250] on span "Proyectos" at bounding box center [76, 258] width 85 height 29
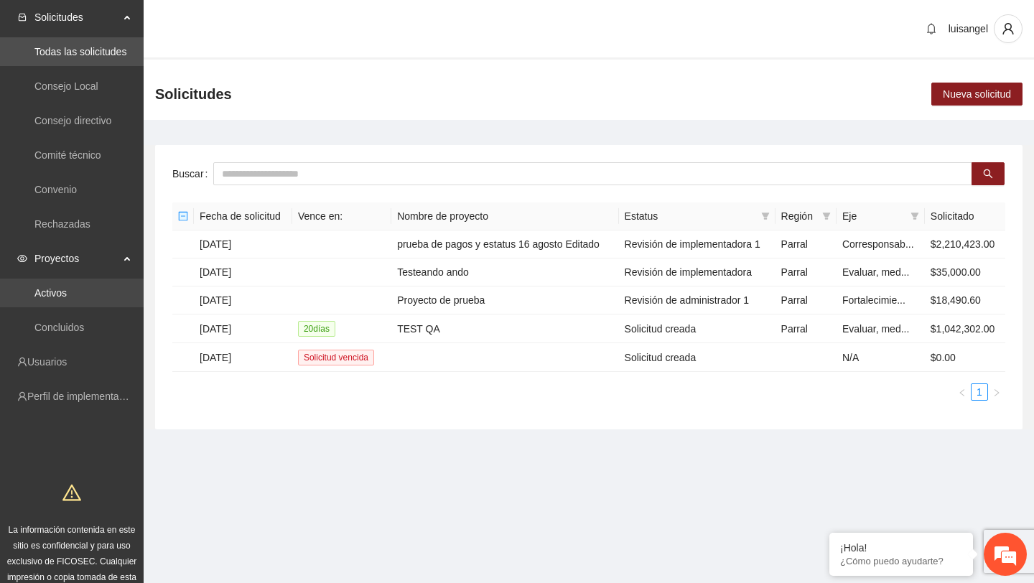
click at [67, 289] on link "Activos" at bounding box center [50, 292] width 32 height 11
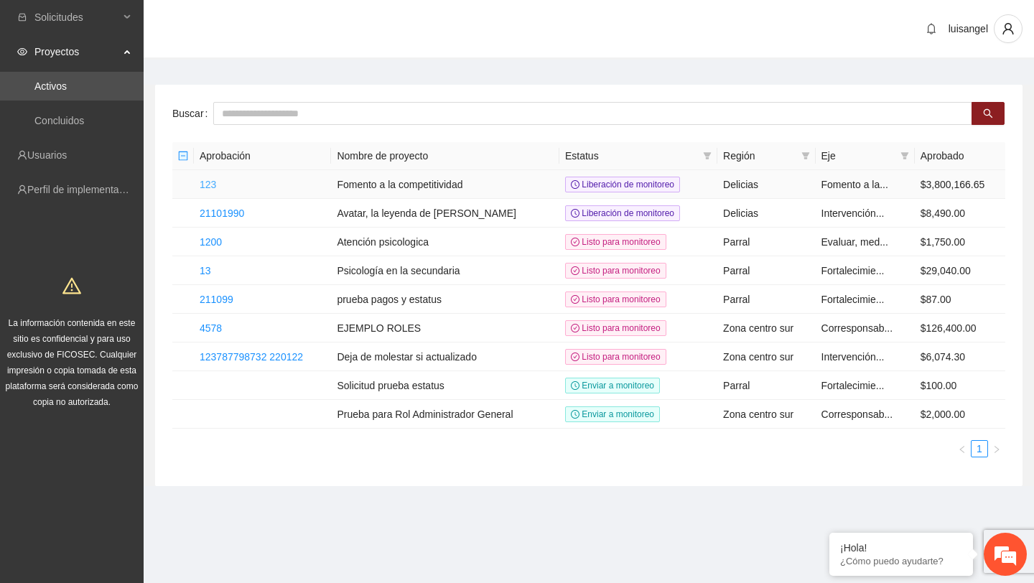
click at [211, 185] on link "123" at bounding box center [208, 184] width 17 height 11
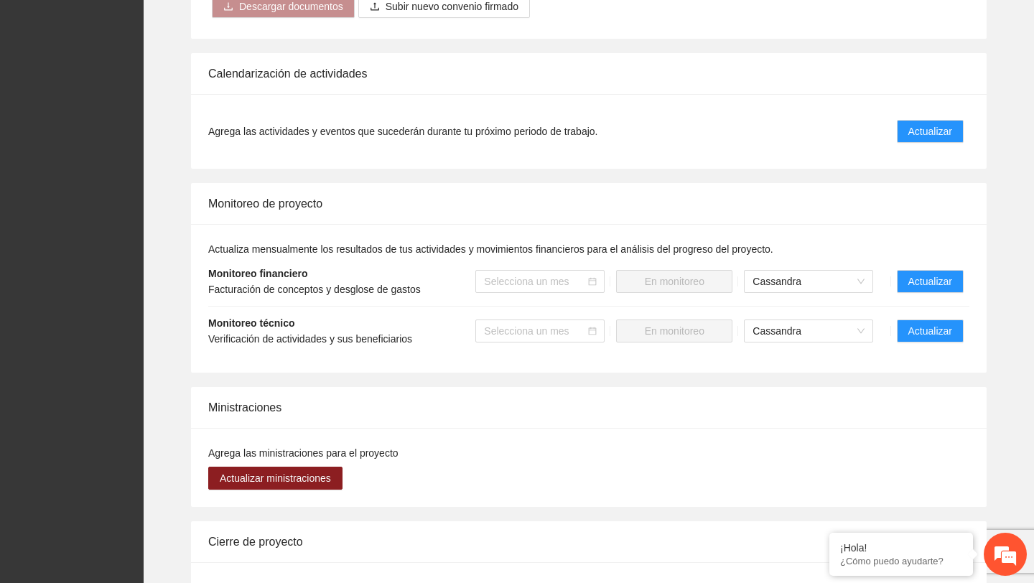
scroll to position [761, 0]
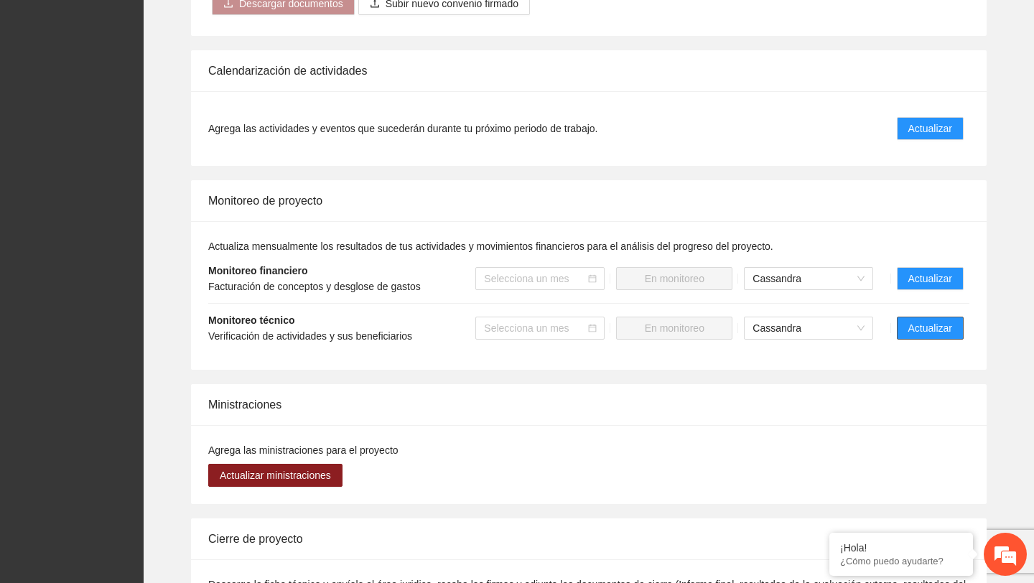
click at [936, 322] on span "Actualizar" at bounding box center [930, 328] width 44 height 16
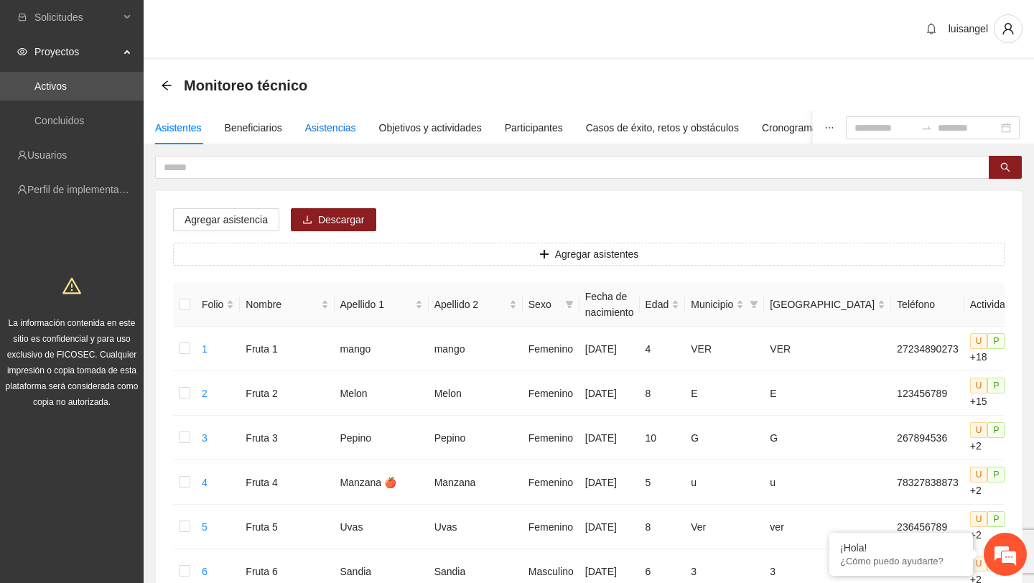
click at [338, 135] on div "Asistencias" at bounding box center [330, 128] width 51 height 16
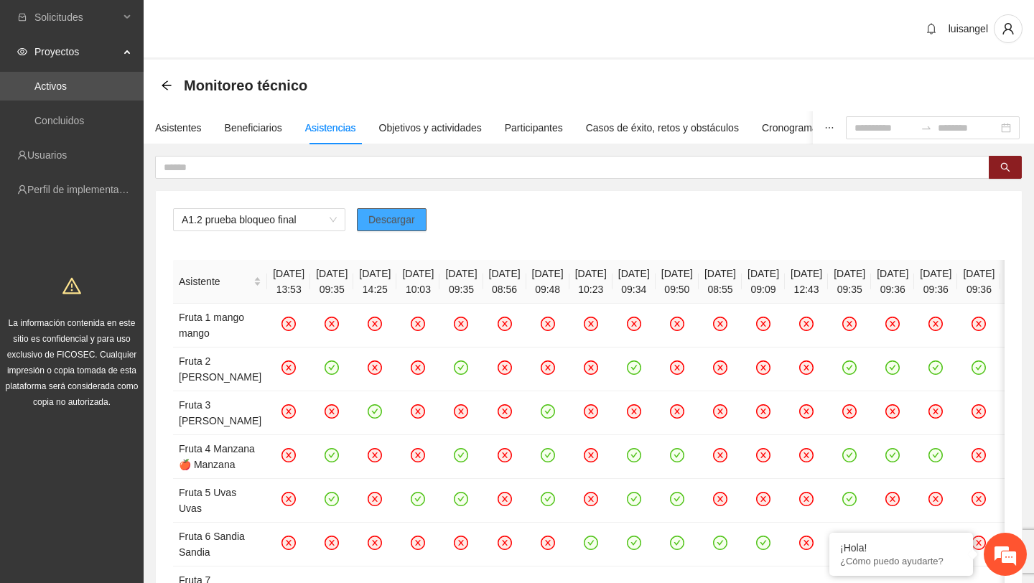
click at [397, 218] on span "Descargar" at bounding box center [391, 220] width 47 height 16
